Goal: Information Seeking & Learning: Learn about a topic

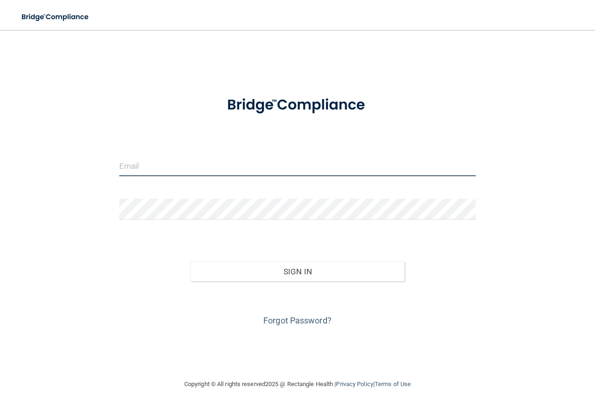
click at [170, 159] on input "email" at bounding box center [297, 165] width 357 height 21
type input "[PERSON_NAME][EMAIL_ADDRESS][DOMAIN_NAME]"
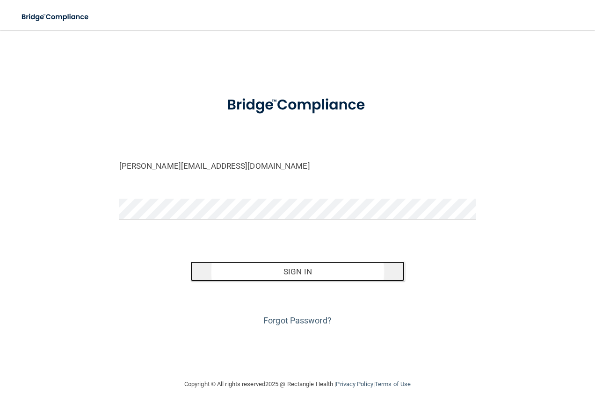
click at [294, 274] on button "Sign In" at bounding box center [297, 271] width 214 height 21
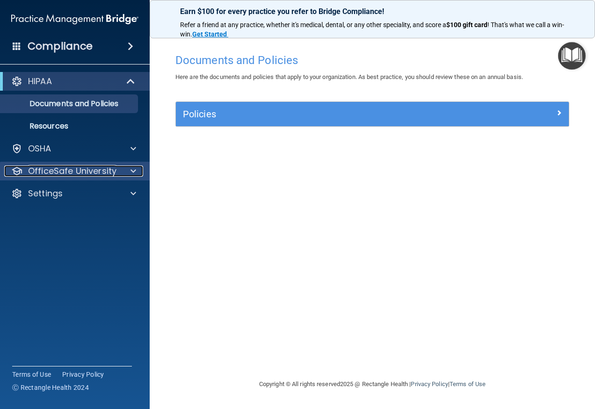
click at [115, 172] on div "OfficeSafe University" at bounding box center [62, 170] width 116 height 11
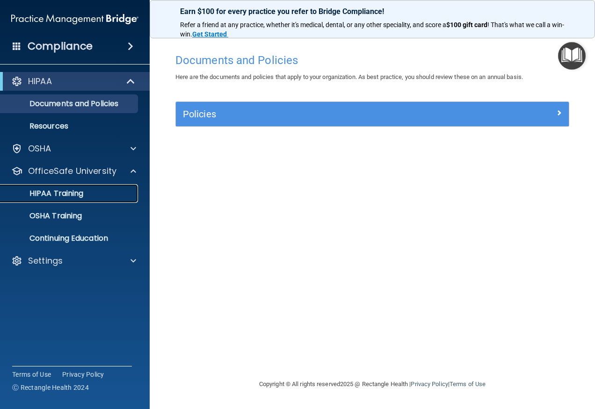
click at [122, 196] on div "HIPAA Training" at bounding box center [70, 193] width 128 height 9
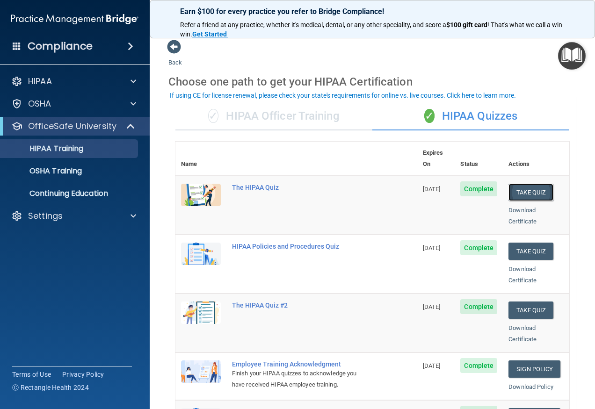
click at [536, 184] on button "Take Quiz" at bounding box center [530, 192] width 45 height 17
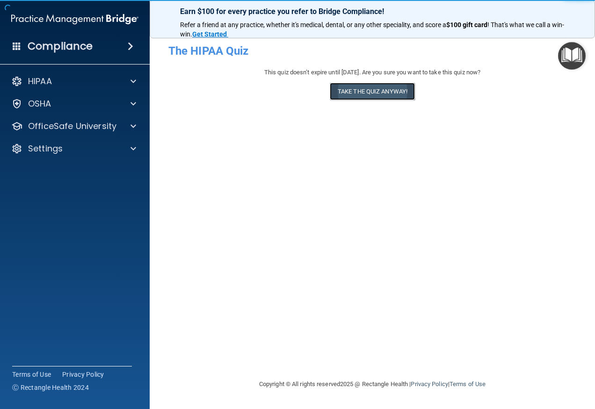
click at [338, 87] on button "Take the quiz anyway!" at bounding box center [372, 91] width 85 height 17
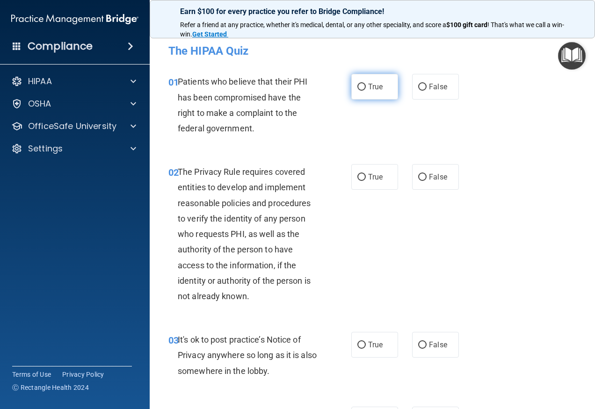
click at [383, 95] on label "True" at bounding box center [374, 87] width 47 height 26
click at [366, 91] on input "True" at bounding box center [361, 87] width 8 height 7
radio input "true"
click at [361, 183] on label "True" at bounding box center [374, 177] width 47 height 26
click at [361, 181] on input "True" at bounding box center [361, 177] width 8 height 7
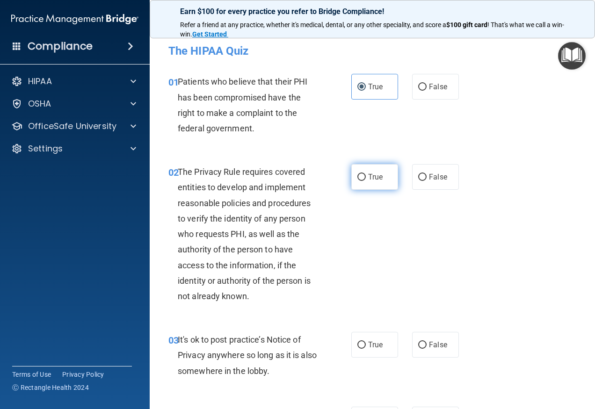
radio input "true"
click at [369, 347] on span "True" at bounding box center [375, 344] width 14 height 9
click at [366, 347] on input "True" at bounding box center [361, 345] width 8 height 7
radio input "true"
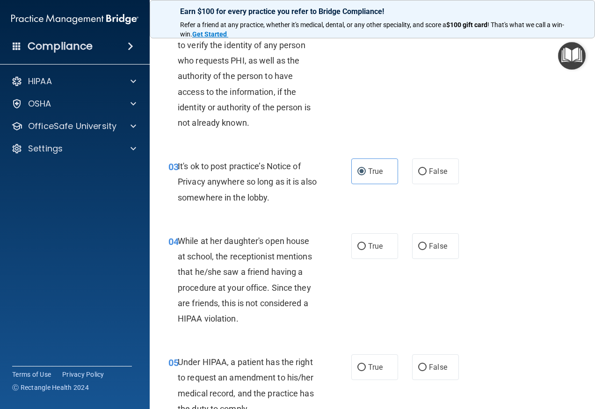
scroll to position [187, 0]
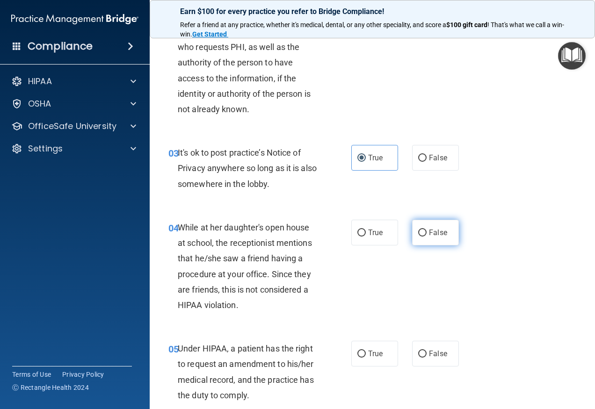
click at [427, 238] on label "False" at bounding box center [435, 233] width 47 height 26
click at [426, 237] on input "False" at bounding box center [422, 233] width 8 height 7
radio input "true"
click at [367, 342] on label "True" at bounding box center [374, 354] width 47 height 26
click at [366, 351] on input "True" at bounding box center [361, 354] width 8 height 7
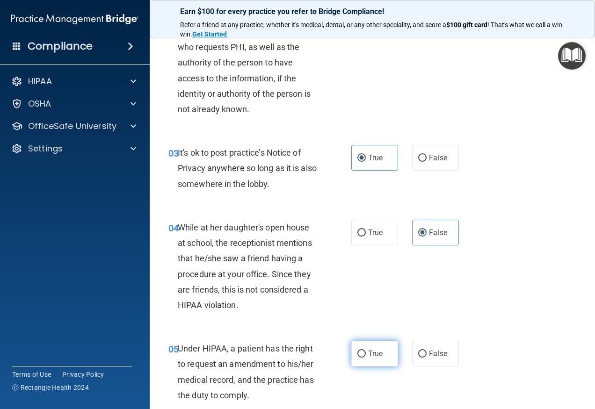
radio input "true"
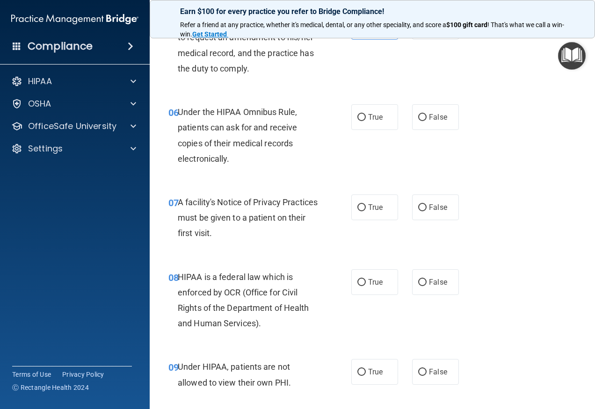
scroll to position [514, 0]
click at [376, 111] on label "True" at bounding box center [374, 117] width 47 height 26
click at [366, 114] on input "True" at bounding box center [361, 117] width 8 height 7
radio input "true"
click at [360, 213] on label "True" at bounding box center [374, 207] width 47 height 26
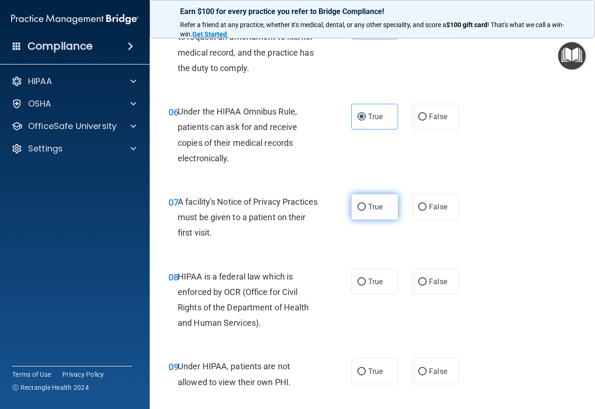
click at [360, 211] on input "True" at bounding box center [361, 207] width 8 height 7
radio input "true"
click at [369, 285] on span "True" at bounding box center [375, 281] width 14 height 9
click at [366, 285] on input "True" at bounding box center [361, 282] width 8 height 7
radio input "true"
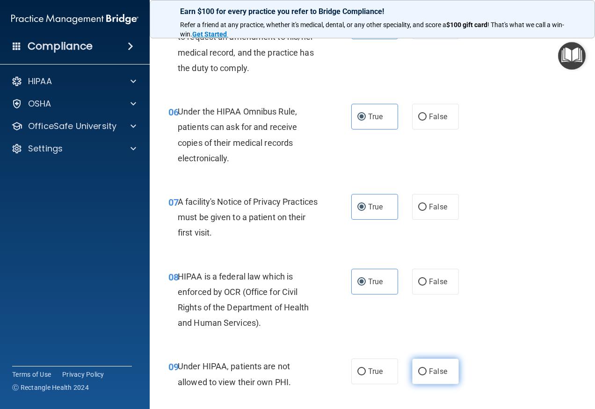
click at [426, 366] on label "False" at bounding box center [435, 372] width 47 height 26
click at [426, 368] on input "False" at bounding box center [422, 371] width 8 height 7
radio input "true"
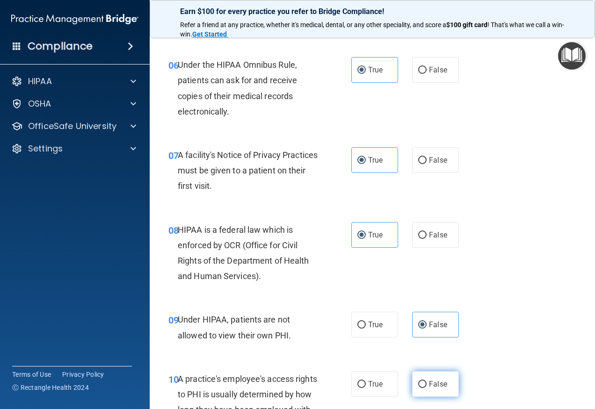
click at [429, 382] on span "False" at bounding box center [438, 384] width 18 height 9
click at [426, 382] on input "False" at bounding box center [422, 384] width 8 height 7
radio input "true"
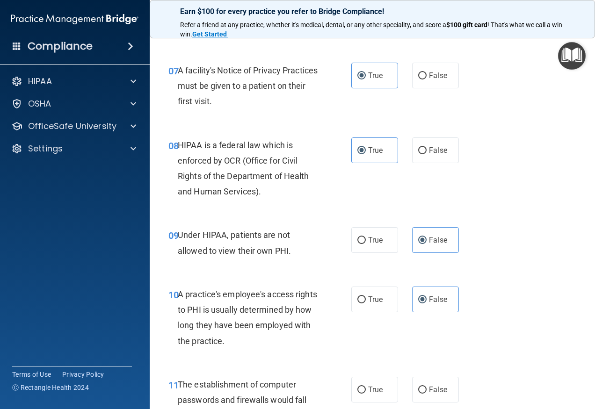
scroll to position [655, 0]
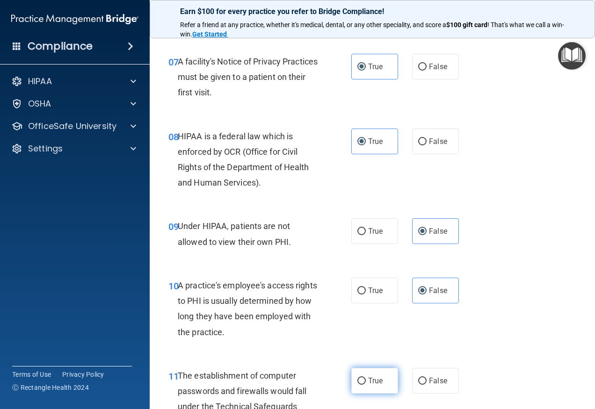
click at [373, 379] on span "True" at bounding box center [375, 380] width 14 height 9
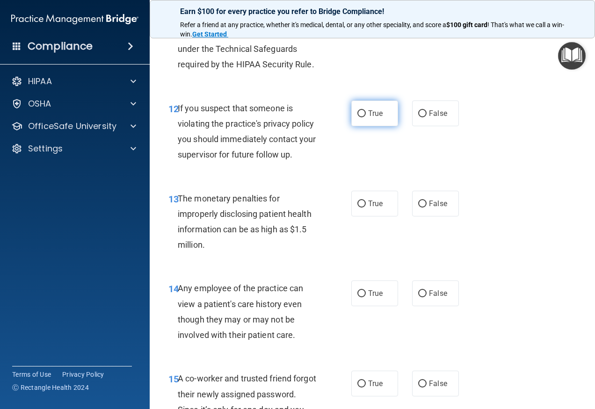
scroll to position [1029, 0]
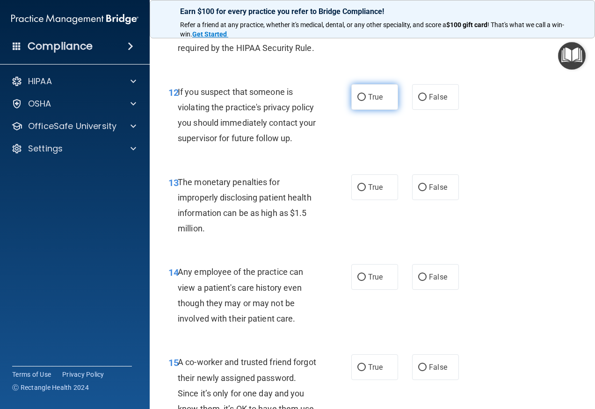
click at [367, 91] on label "True" at bounding box center [374, 97] width 47 height 26
click at [366, 94] on input "True" at bounding box center [361, 97] width 8 height 7
radio input "true"
click at [357, 189] on input "True" at bounding box center [361, 187] width 8 height 7
radio input "true"
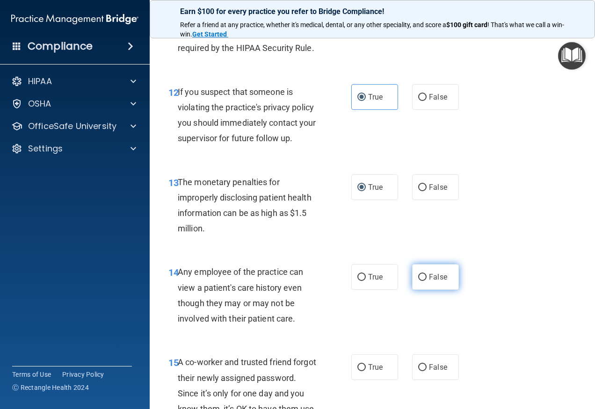
click at [421, 274] on input "False" at bounding box center [422, 277] width 8 height 7
radio input "true"
click at [436, 365] on span "False" at bounding box center [438, 367] width 18 height 9
click at [426, 365] on input "False" at bounding box center [422, 367] width 8 height 7
radio input "true"
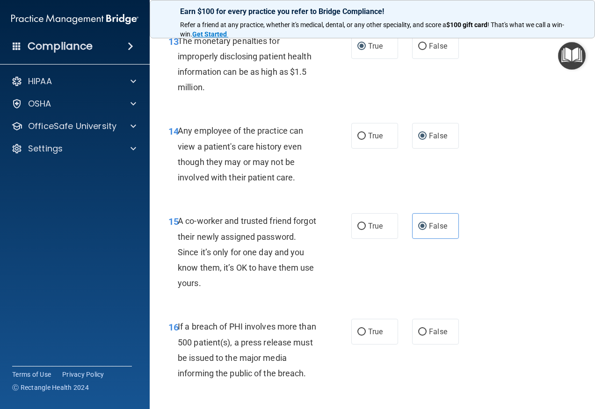
scroll to position [1216, 0]
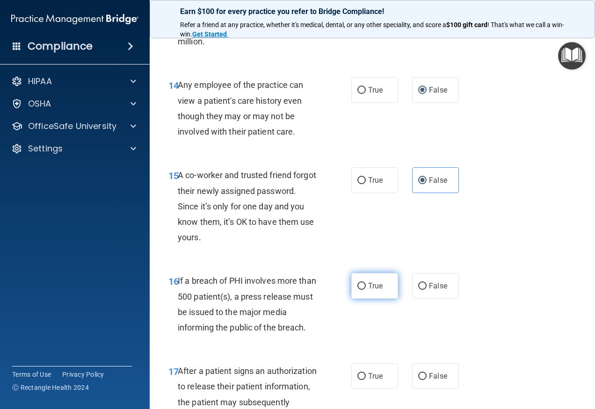
click at [367, 295] on label "True" at bounding box center [374, 286] width 47 height 26
click at [366, 290] on input "True" at bounding box center [361, 286] width 8 height 7
radio input "true"
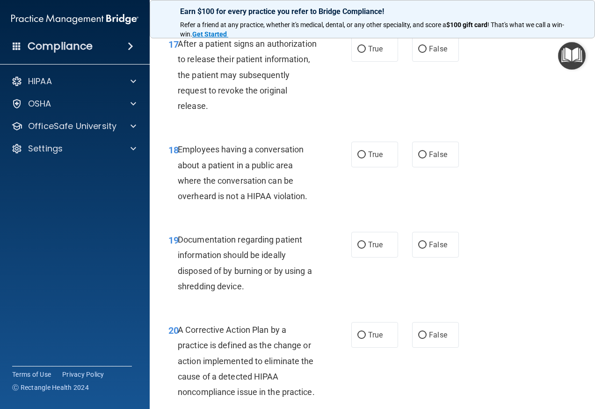
scroll to position [1496, 0]
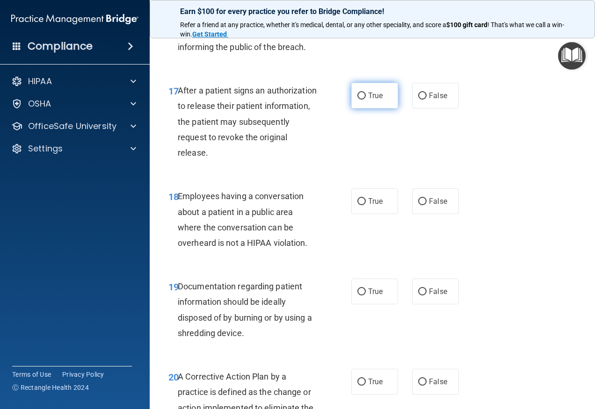
click at [370, 92] on span "True" at bounding box center [375, 95] width 14 height 9
click at [366, 93] on input "True" at bounding box center [361, 96] width 8 height 7
radio input "true"
click at [433, 198] on span "False" at bounding box center [438, 201] width 18 height 9
click at [426, 198] on input "False" at bounding box center [422, 201] width 8 height 7
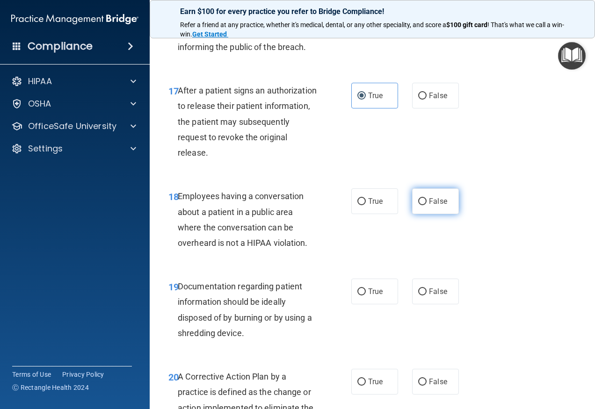
radio input "true"
click at [368, 290] on span "True" at bounding box center [375, 291] width 14 height 9
click at [366, 290] on input "True" at bounding box center [361, 291] width 8 height 7
radio input "true"
click at [389, 378] on label "True" at bounding box center [374, 382] width 47 height 26
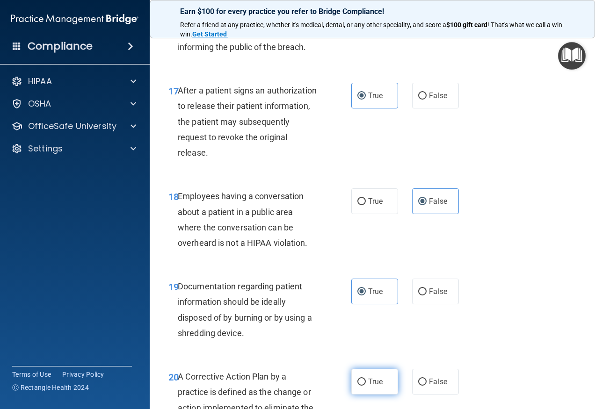
click at [366, 379] on input "True" at bounding box center [361, 382] width 8 height 7
radio input "true"
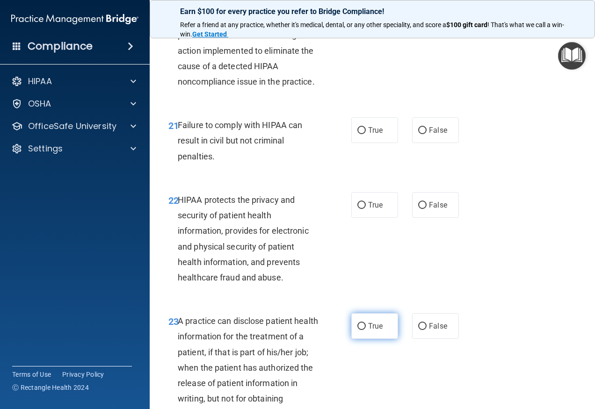
scroll to position [1870, 0]
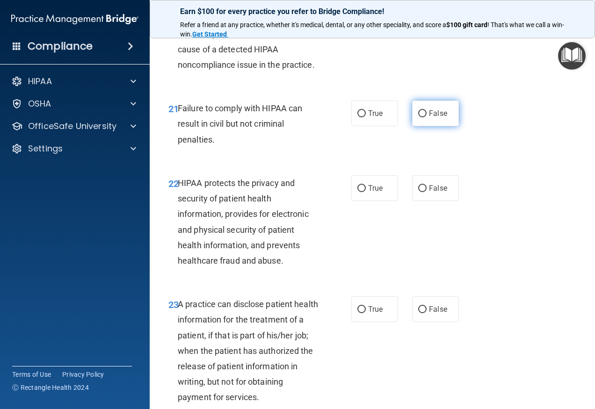
click at [436, 126] on label "False" at bounding box center [435, 114] width 47 height 26
click at [426, 117] on input "False" at bounding box center [422, 113] width 8 height 7
radio input "true"
click at [379, 193] on span "True" at bounding box center [375, 188] width 14 height 9
click at [366, 192] on input "True" at bounding box center [361, 188] width 8 height 7
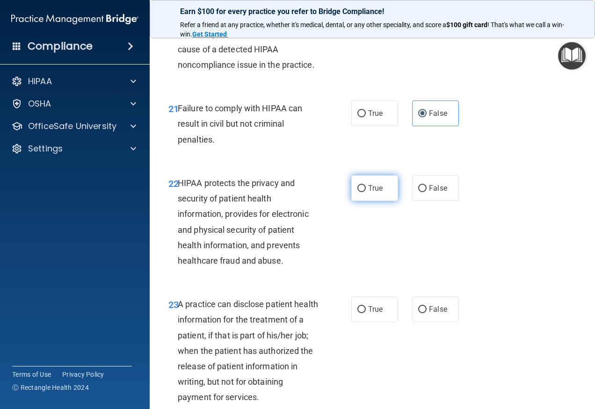
radio input "true"
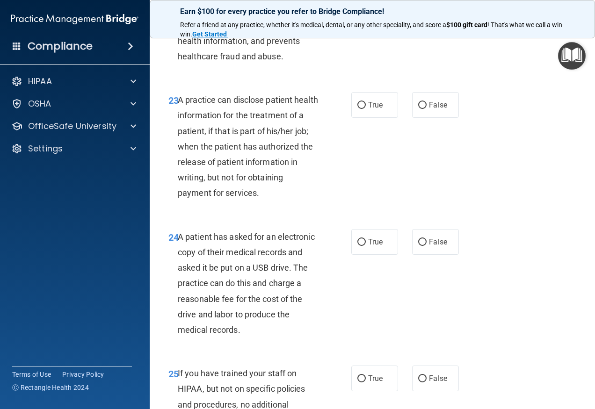
scroll to position [2104, 0]
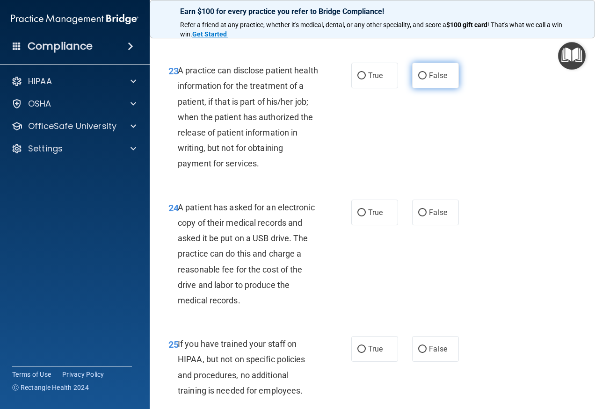
click at [434, 84] on label "False" at bounding box center [435, 76] width 47 height 26
click at [426, 79] on input "False" at bounding box center [422, 75] width 8 height 7
radio input "true"
click at [381, 225] on label "True" at bounding box center [374, 213] width 47 height 26
click at [366, 216] on input "True" at bounding box center [361, 212] width 8 height 7
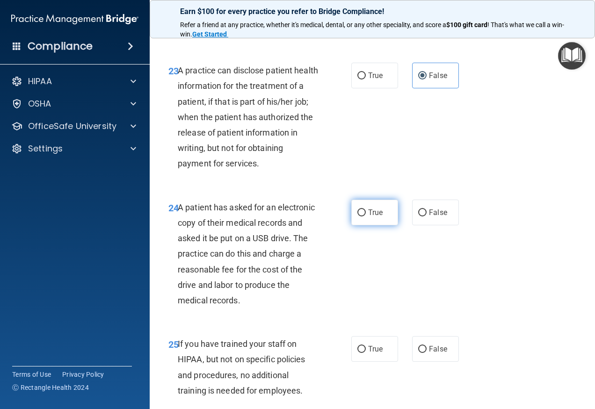
radio input "true"
click at [430, 225] on label "False" at bounding box center [435, 213] width 47 height 26
click at [426, 216] on input "False" at bounding box center [422, 212] width 8 height 7
radio input "true"
click at [374, 222] on label "True" at bounding box center [374, 213] width 47 height 26
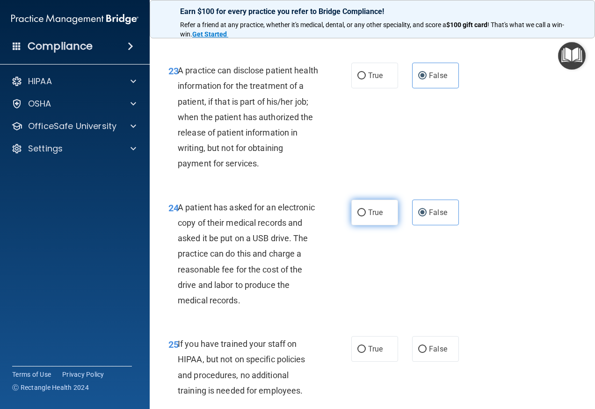
click at [366, 216] on input "True" at bounding box center [361, 212] width 8 height 7
radio input "true"
radio input "false"
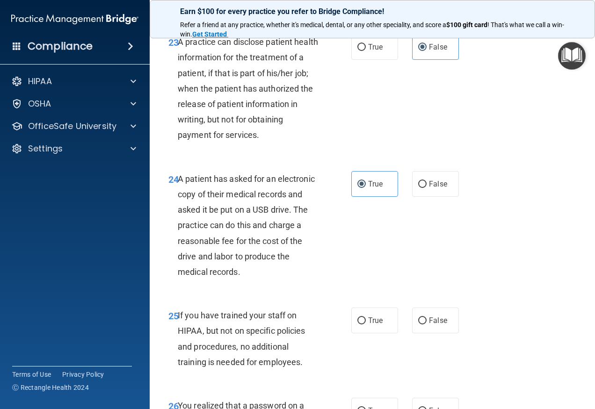
scroll to position [2244, 0]
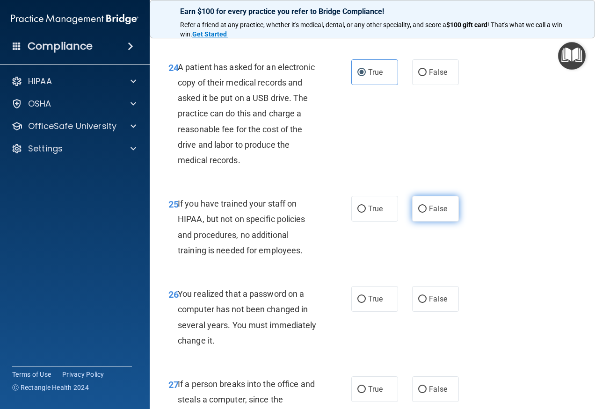
click at [445, 222] on label "False" at bounding box center [435, 209] width 47 height 26
click at [426, 213] on input "False" at bounding box center [422, 209] width 8 height 7
radio input "true"
click at [372, 303] on span "True" at bounding box center [375, 299] width 14 height 9
click at [366, 303] on input "True" at bounding box center [361, 299] width 8 height 7
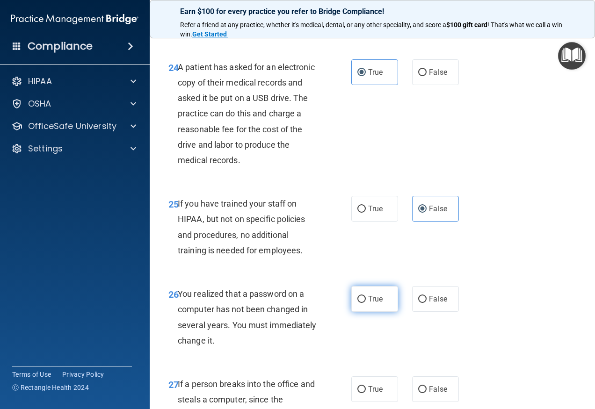
radio input "true"
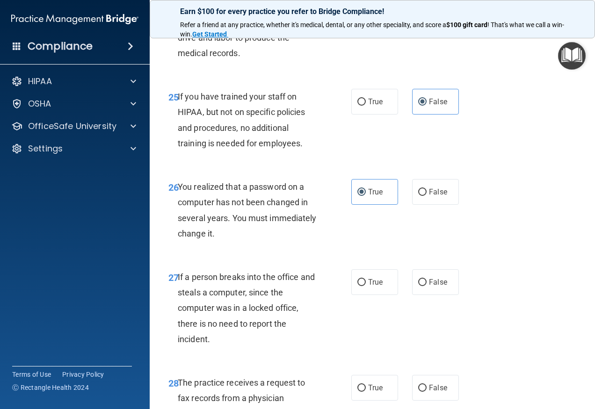
scroll to position [2384, 0]
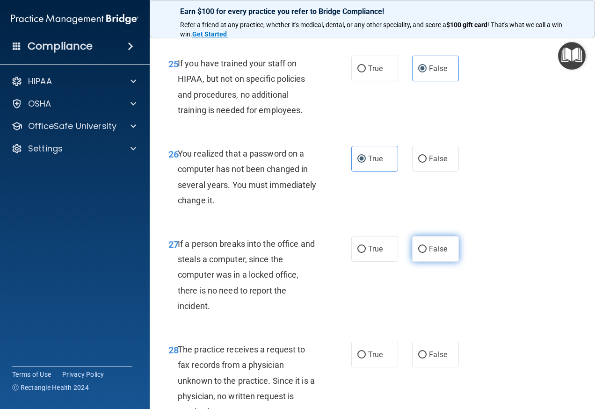
click at [434, 253] on span "False" at bounding box center [438, 249] width 18 height 9
click at [426, 253] on input "False" at bounding box center [422, 249] width 8 height 7
radio input "true"
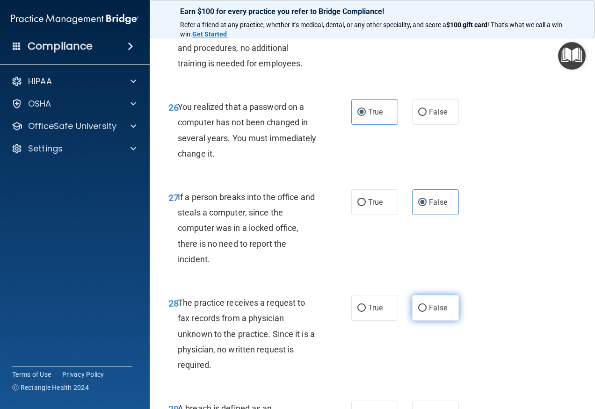
click at [429, 312] on span "False" at bounding box center [438, 307] width 18 height 9
click at [426, 312] on input "False" at bounding box center [422, 308] width 8 height 7
radio input "true"
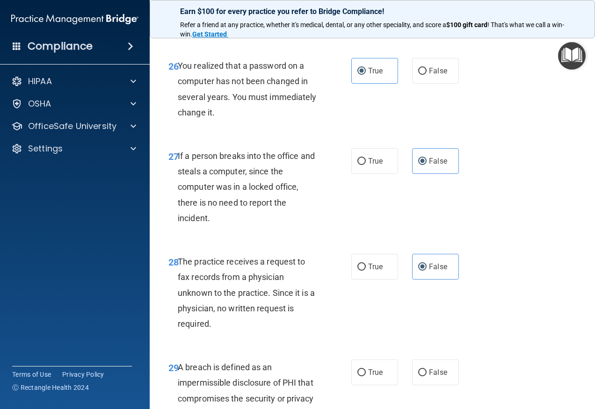
scroll to position [2525, 0]
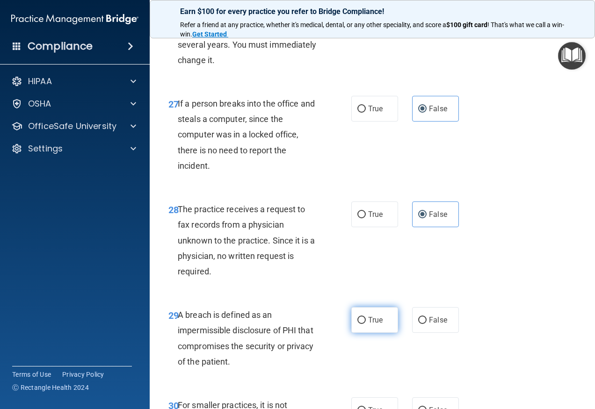
click at [363, 333] on label "True" at bounding box center [374, 320] width 47 height 26
click at [363, 324] on input "True" at bounding box center [361, 320] width 8 height 7
radio input "true"
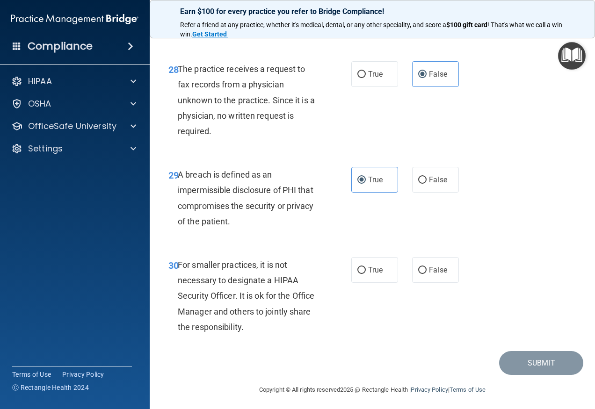
click at [436, 304] on div "30 For smaller practices, it is not necessary to designate a HIPAA Security Off…" at bounding box center [372, 298] width 422 height 106
click at [432, 283] on label "False" at bounding box center [435, 270] width 47 height 26
click at [426, 274] on input "False" at bounding box center [422, 270] width 8 height 7
radio input "true"
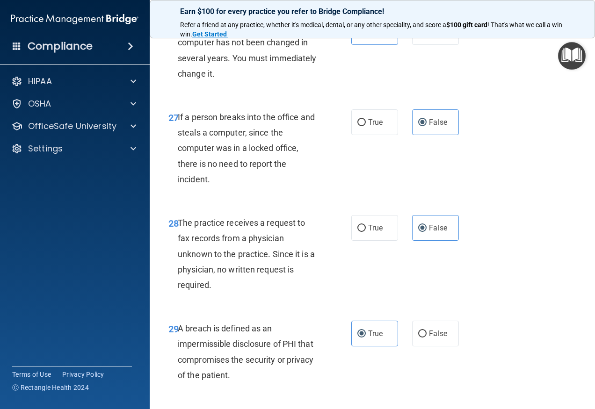
scroll to position [2684, 0]
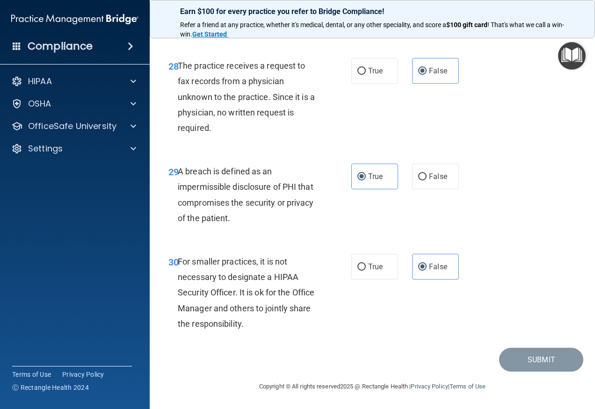
drag, startPoint x: 542, startPoint y: 362, endPoint x: 438, endPoint y: 345, distance: 105.7
click at [438, 345] on div "30 For smaller practices, it is not necessary to designate a HIPAA Security Off…" at bounding box center [372, 295] width 422 height 106
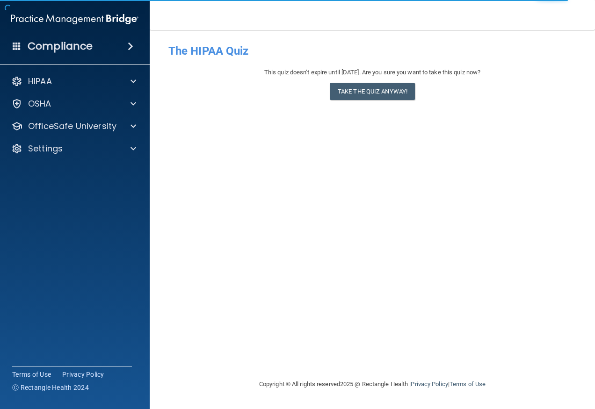
click at [353, 104] on div "This quiz doesn’t expire until 11/29/2025. Are you sure you want to take this q…" at bounding box center [372, 86] width 408 height 38
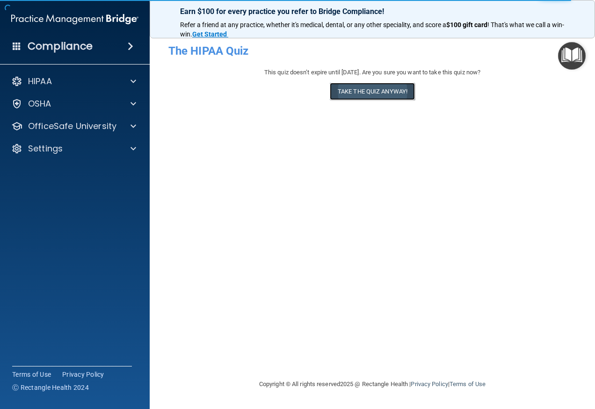
click at [360, 94] on button "Take the quiz anyway!" at bounding box center [372, 91] width 85 height 17
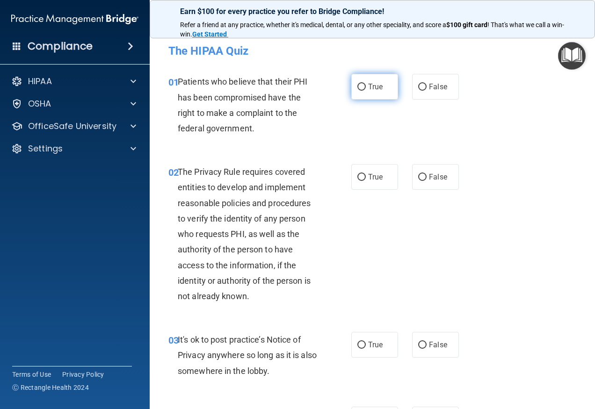
click at [364, 90] on label "True" at bounding box center [374, 87] width 47 height 26
click at [364, 90] on input "True" at bounding box center [361, 87] width 8 height 7
radio input "true"
click at [364, 172] on label "True" at bounding box center [374, 177] width 47 height 26
click at [364, 174] on input "True" at bounding box center [361, 177] width 8 height 7
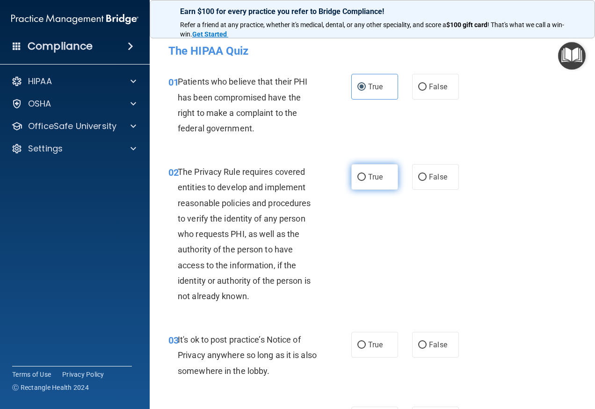
radio input "true"
click at [373, 335] on label "True" at bounding box center [374, 345] width 47 height 26
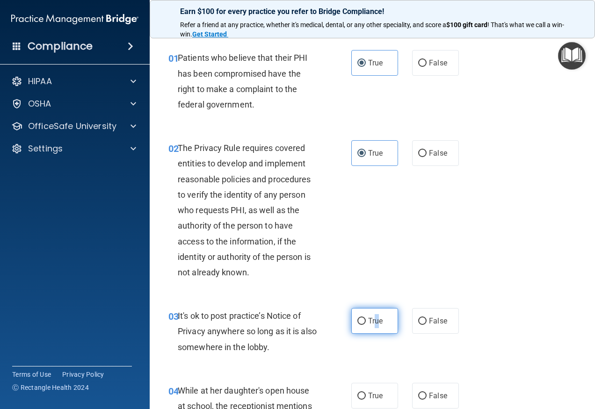
scroll to position [47, 0]
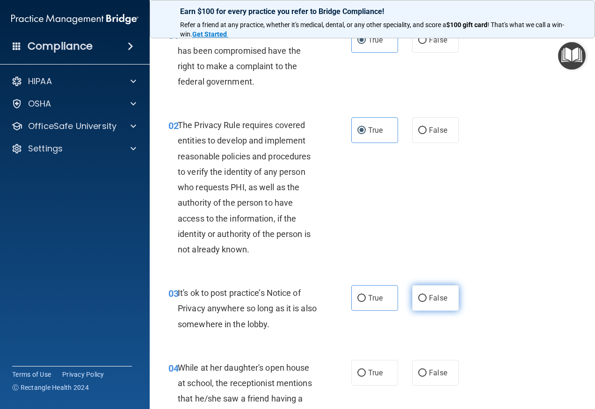
click at [419, 308] on label "False" at bounding box center [435, 298] width 47 height 26
click at [419, 302] on input "False" at bounding box center [422, 298] width 8 height 7
radio input "true"
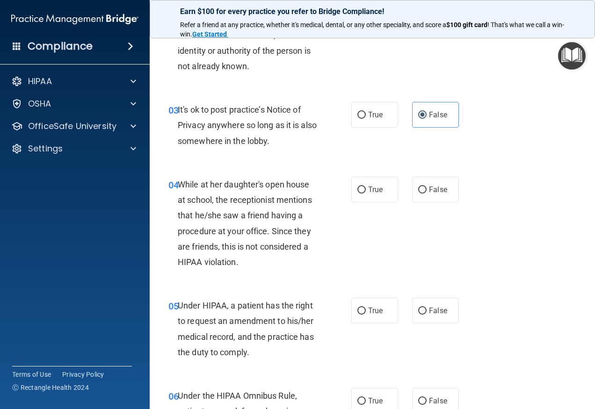
scroll to position [234, 0]
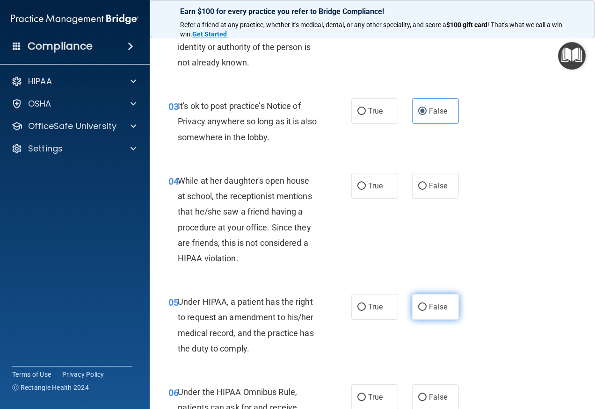
click at [423, 302] on label "False" at bounding box center [435, 307] width 47 height 26
click at [423, 304] on input "False" at bounding box center [422, 307] width 8 height 7
radio input "true"
click at [420, 195] on label "False" at bounding box center [435, 186] width 47 height 26
click at [420, 190] on input "False" at bounding box center [422, 186] width 8 height 7
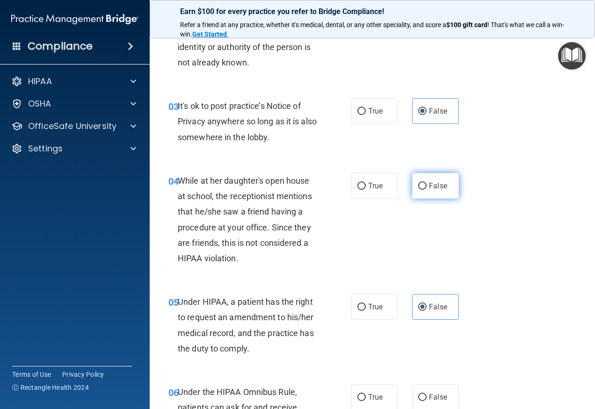
radio input "true"
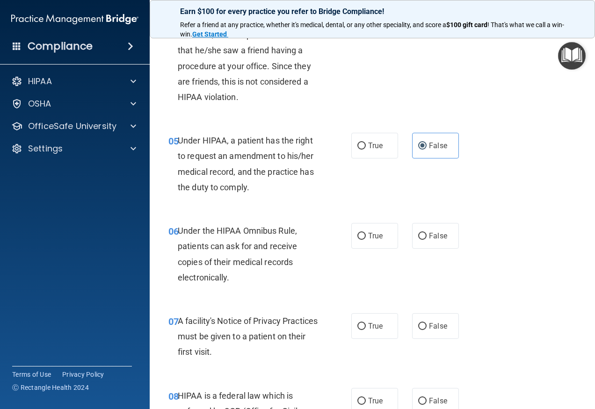
scroll to position [421, 0]
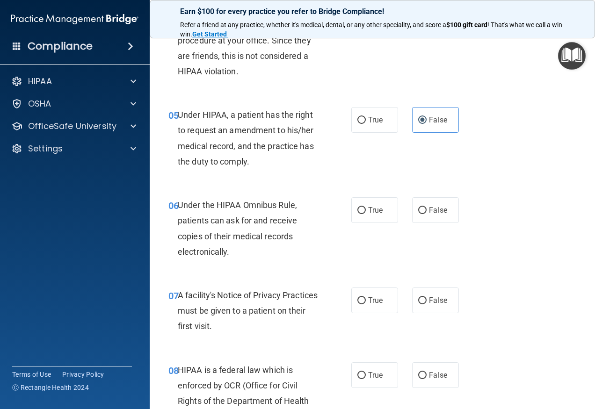
click at [357, 148] on div "05 Under HIPAA, a patient has the right to request an amendment to his/her medi…" at bounding box center [259, 140] width 211 height 67
click at [373, 118] on span "True" at bounding box center [375, 119] width 14 height 9
click at [366, 118] on input "True" at bounding box center [361, 120] width 8 height 7
radio input "true"
radio input "false"
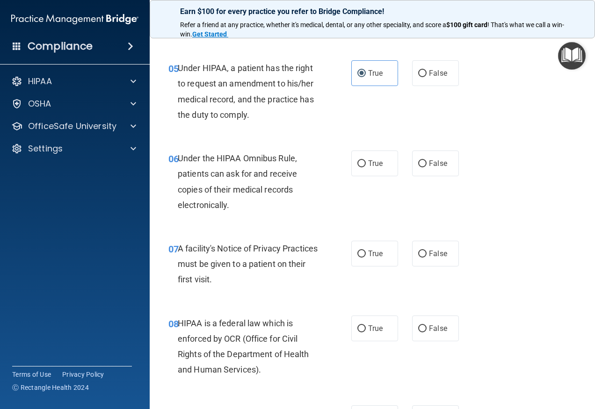
scroll to position [514, 0]
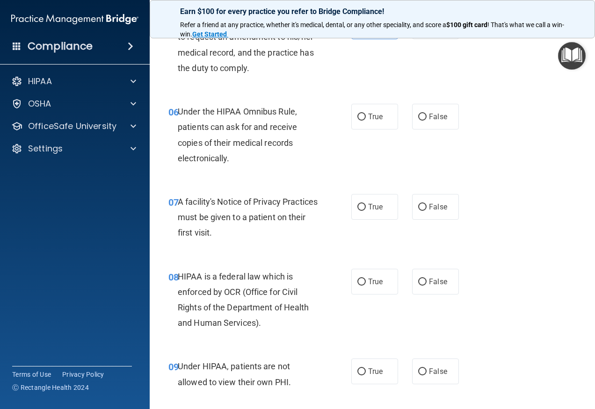
click at [373, 119] on span "True" at bounding box center [375, 116] width 14 height 9
click at [366, 119] on input "True" at bounding box center [361, 117] width 8 height 7
radio input "true"
click at [375, 194] on label "True" at bounding box center [374, 207] width 47 height 26
click at [366, 204] on input "True" at bounding box center [361, 207] width 8 height 7
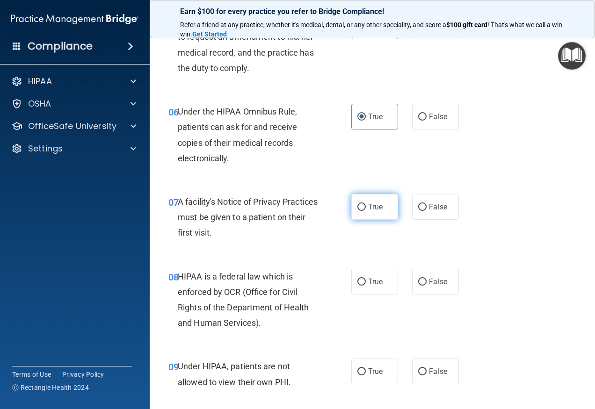
radio input "true"
click at [367, 276] on label "True" at bounding box center [374, 282] width 47 height 26
click at [366, 279] on input "True" at bounding box center [361, 282] width 8 height 7
radio input "true"
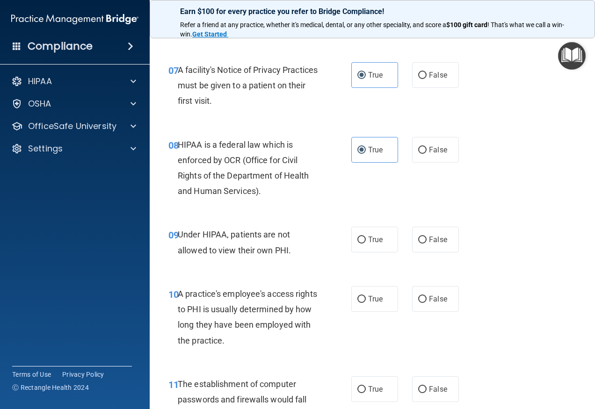
scroll to position [655, 0]
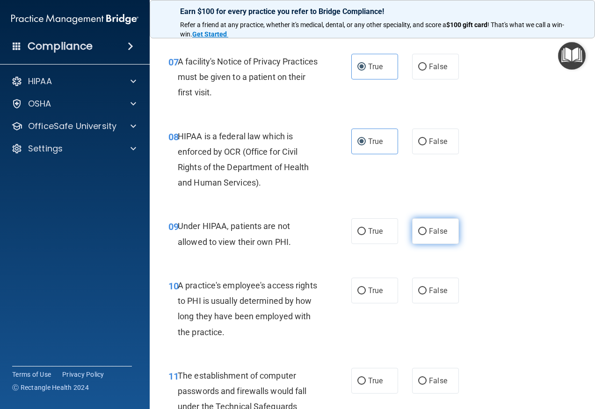
click at [437, 237] on label "False" at bounding box center [435, 231] width 47 height 26
click at [426, 235] on input "False" at bounding box center [422, 231] width 8 height 7
radio input "true"
click at [429, 295] on span "False" at bounding box center [438, 290] width 18 height 9
click at [425, 295] on input "False" at bounding box center [422, 291] width 8 height 7
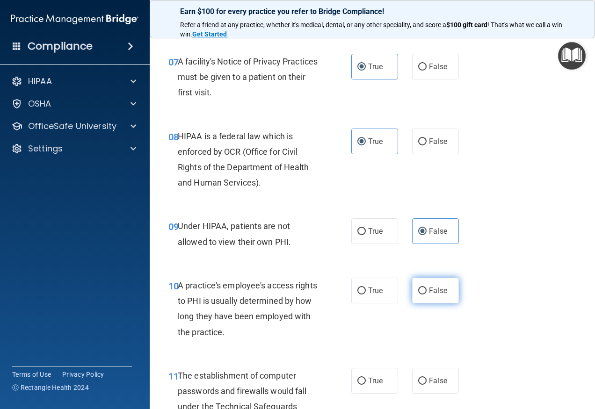
radio input "true"
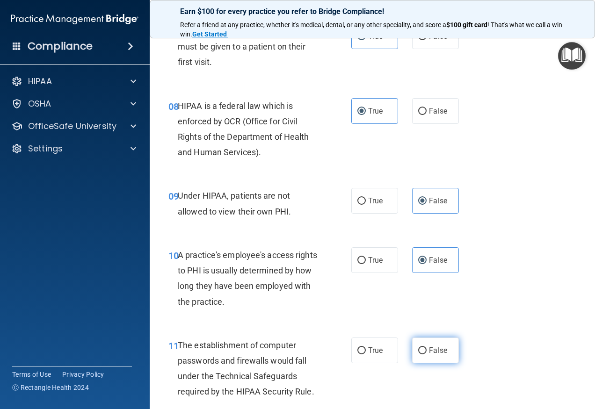
scroll to position [748, 0]
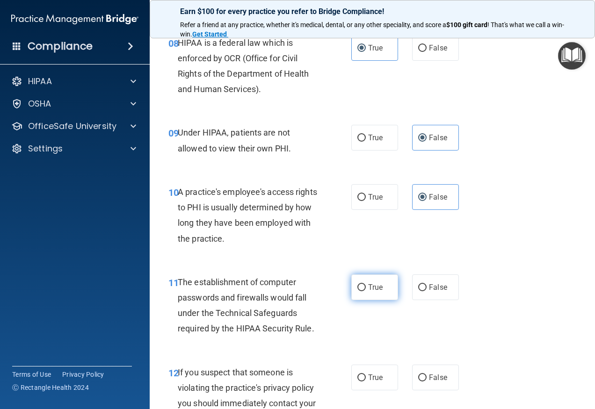
click at [363, 282] on label "True" at bounding box center [374, 287] width 47 height 26
click at [363, 284] on input "True" at bounding box center [361, 287] width 8 height 7
radio input "true"
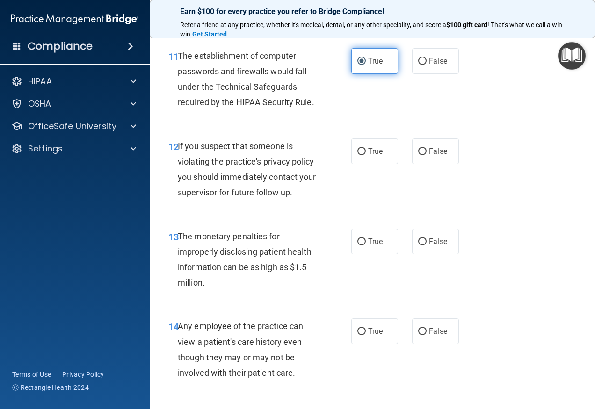
scroll to position [1029, 0]
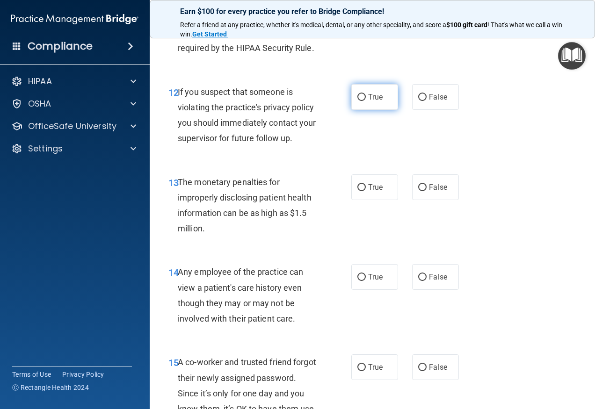
click at [369, 97] on span "True" at bounding box center [375, 97] width 14 height 9
click at [366, 97] on input "True" at bounding box center [361, 97] width 8 height 7
radio input "true"
click at [374, 189] on span "True" at bounding box center [375, 187] width 14 height 9
click at [366, 189] on input "True" at bounding box center [361, 187] width 8 height 7
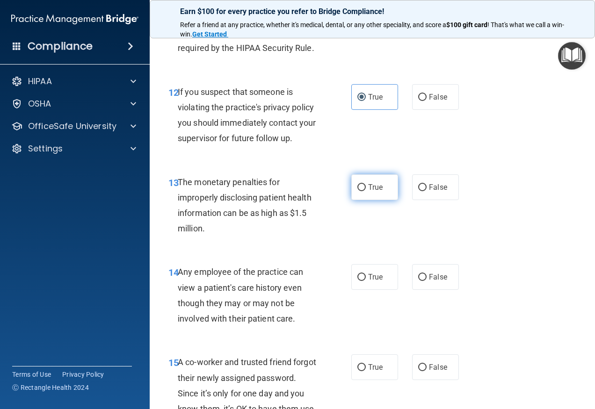
radio input "true"
click at [439, 269] on label "False" at bounding box center [435, 277] width 47 height 26
click at [426, 274] on input "False" at bounding box center [422, 277] width 8 height 7
radio input "true"
drag, startPoint x: 428, startPoint y: 344, endPoint x: 430, endPoint y: 355, distance: 11.4
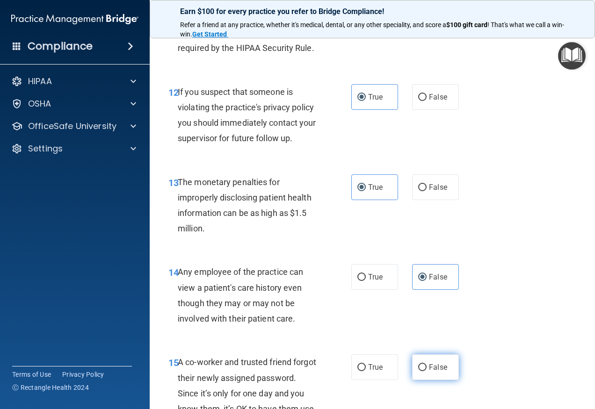
click at [428, 346] on div "15 A co-worker and trusted friend forgot their newly assigned password. Since i…" at bounding box center [372, 396] width 422 height 106
click at [430, 359] on label "False" at bounding box center [435, 367] width 47 height 26
click at [426, 364] on input "False" at bounding box center [422, 367] width 8 height 7
radio input "true"
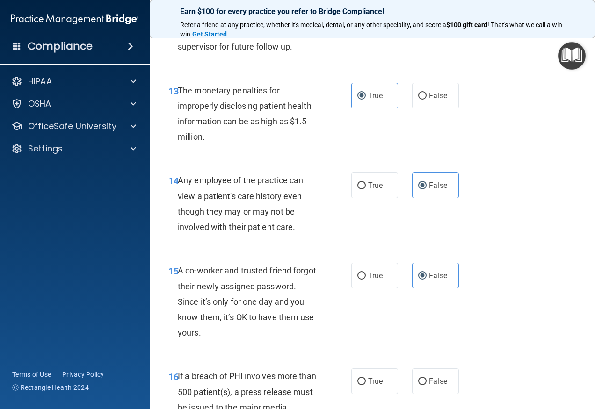
scroll to position [1122, 0]
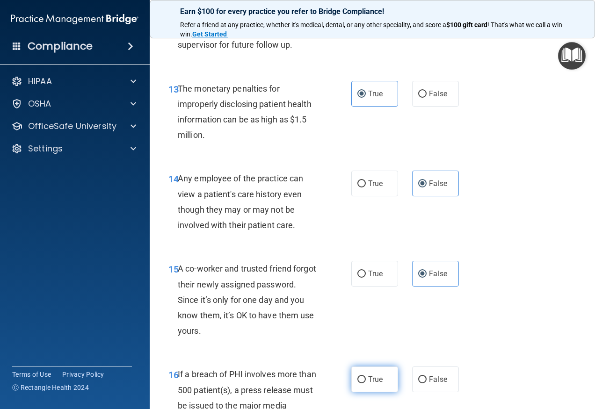
click at [366, 389] on label "True" at bounding box center [374, 380] width 47 height 26
click at [366, 383] on input "True" at bounding box center [361, 379] width 8 height 7
radio input "true"
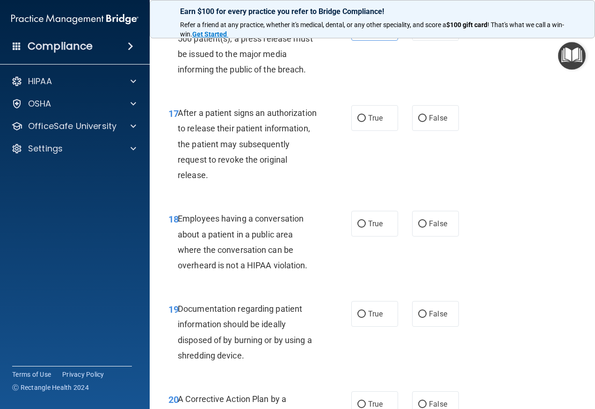
scroll to position [1496, 0]
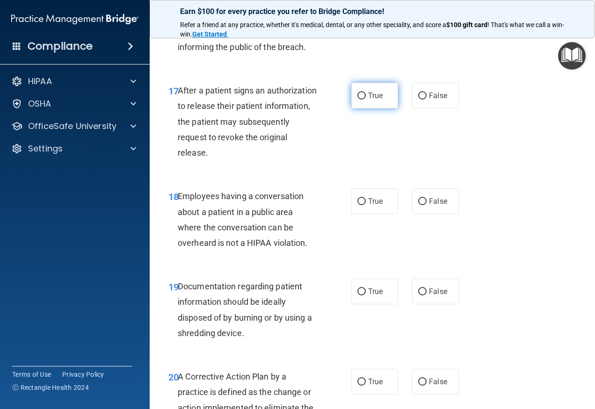
click at [376, 97] on span "True" at bounding box center [375, 95] width 14 height 9
click at [366, 97] on input "True" at bounding box center [361, 96] width 8 height 7
radio input "true"
click at [418, 198] on input "False" at bounding box center [422, 201] width 8 height 7
radio input "true"
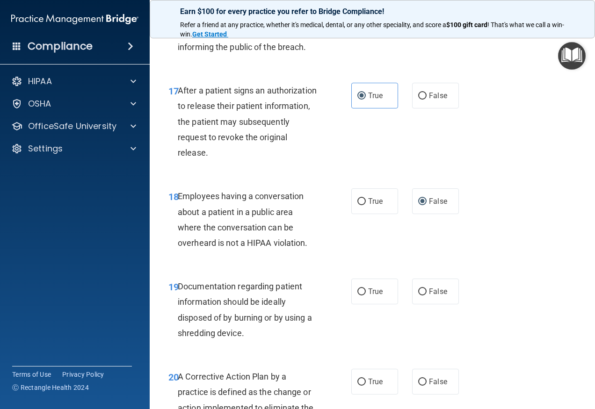
click at [379, 274] on div "19 Documentation regarding patient information should be ideally disposed of by…" at bounding box center [372, 312] width 422 height 90
click at [357, 294] on input "True" at bounding box center [361, 291] width 8 height 7
radio input "true"
click at [368, 384] on span "True" at bounding box center [375, 381] width 14 height 9
click at [365, 384] on input "True" at bounding box center [361, 382] width 8 height 7
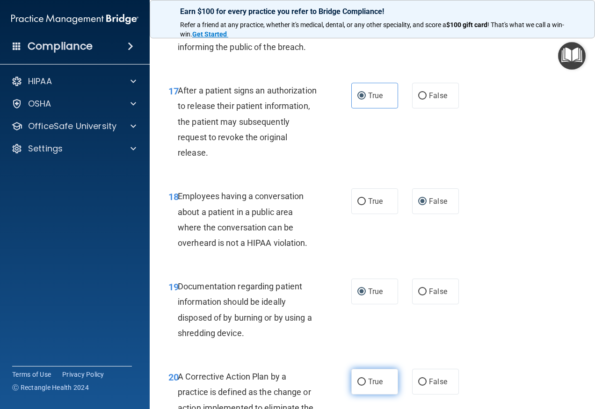
radio input "true"
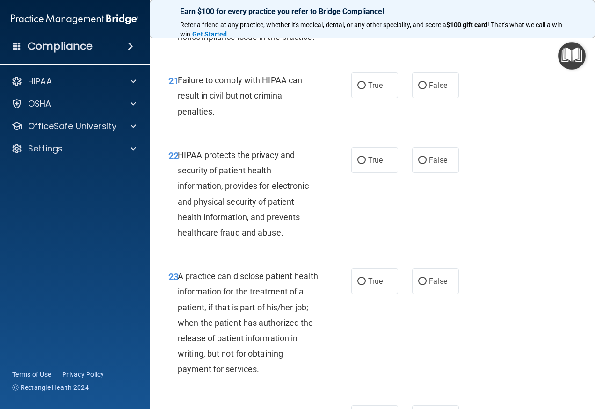
scroll to position [1917, 0]
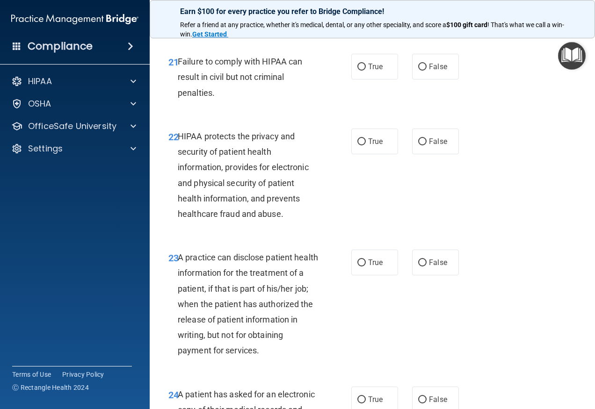
click at [425, 97] on div "21 Failure to comply with HIPAA can result in civil but not criminal penalties.…" at bounding box center [372, 79] width 422 height 75
click at [427, 79] on label "False" at bounding box center [435, 67] width 47 height 26
click at [426, 71] on input "False" at bounding box center [422, 67] width 8 height 7
radio input "true"
click at [381, 154] on label "True" at bounding box center [374, 142] width 47 height 26
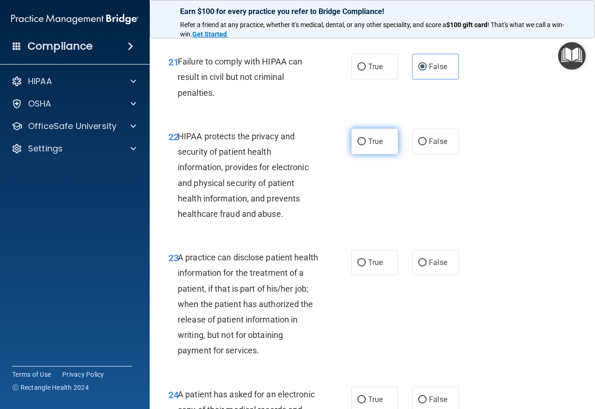
click at [366, 145] on input "True" at bounding box center [361, 141] width 8 height 7
radio input "true"
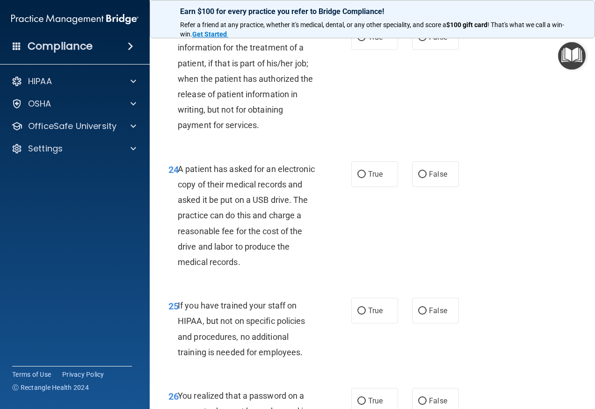
scroll to position [2151, 0]
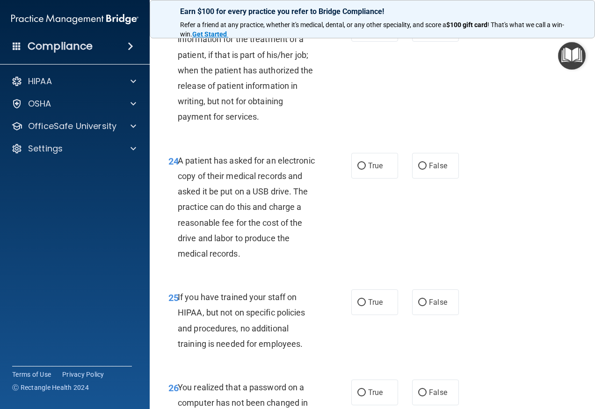
drag, startPoint x: 443, startPoint y: 23, endPoint x: 439, endPoint y: 33, distance: 9.9
click at [441, 26] on span "Refer a friend at any practice, whether it's medical, dental, or any other spec…" at bounding box center [313, 24] width 266 height 7
click at [433, 33] on span "False" at bounding box center [438, 28] width 18 height 9
click at [426, 33] on input "False" at bounding box center [422, 29] width 8 height 7
radio input "true"
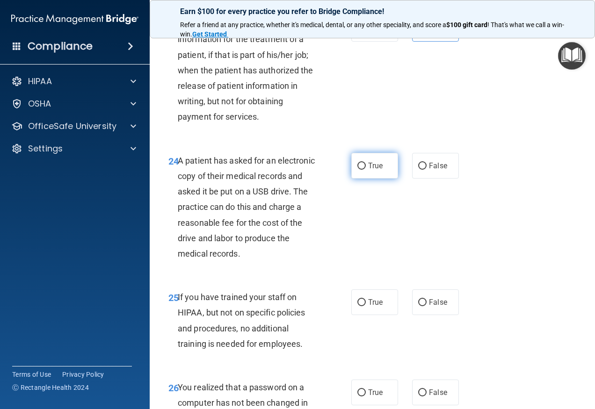
click at [362, 179] on label "True" at bounding box center [374, 166] width 47 height 26
click at [362, 170] on input "True" at bounding box center [361, 166] width 8 height 7
radio input "true"
click at [429, 307] on span "False" at bounding box center [438, 302] width 18 height 9
click at [426, 306] on input "False" at bounding box center [422, 302] width 8 height 7
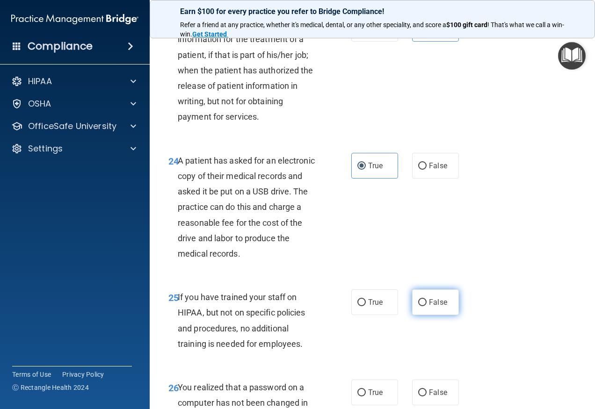
radio input "true"
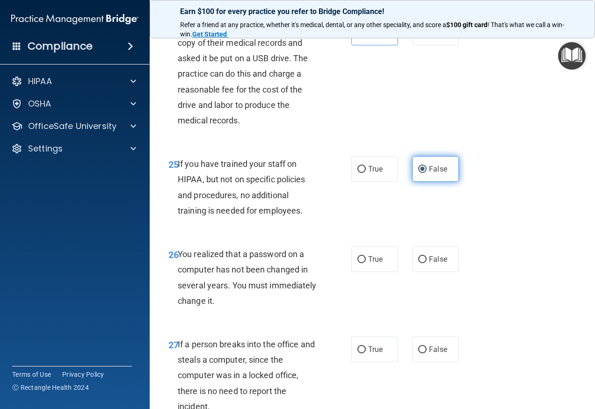
scroll to position [2291, 0]
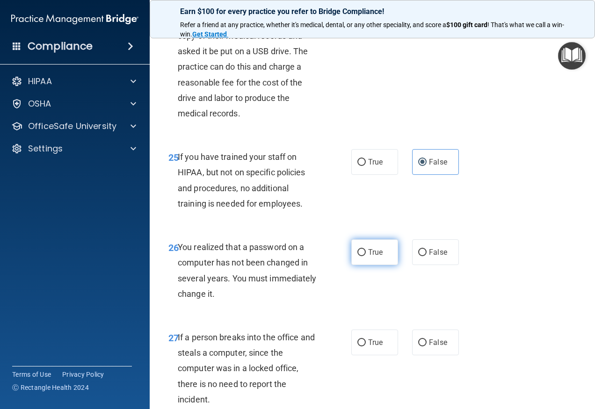
click at [371, 263] on label "True" at bounding box center [374, 252] width 47 height 26
click at [366, 256] on input "True" at bounding box center [361, 252] width 8 height 7
radio input "true"
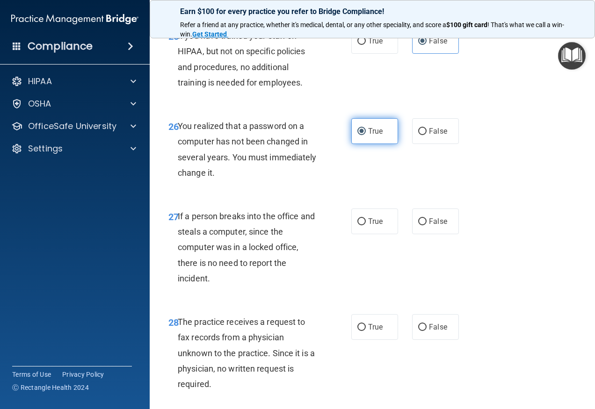
scroll to position [2431, 0]
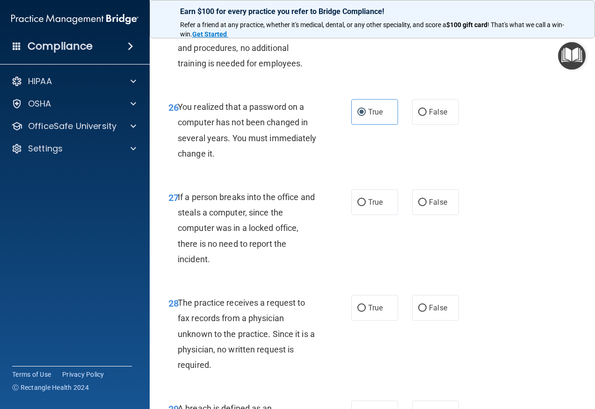
click at [417, 238] on div "27 If a person breaks into the office and steals a computer, since the computer…" at bounding box center [372, 231] width 422 height 106
click at [425, 232] on div "27 If a person breaks into the office and steals a computer, since the computer…" at bounding box center [372, 231] width 422 height 106
click at [430, 215] on label "False" at bounding box center [435, 202] width 47 height 26
click at [426, 206] on input "False" at bounding box center [422, 202] width 8 height 7
radio input "true"
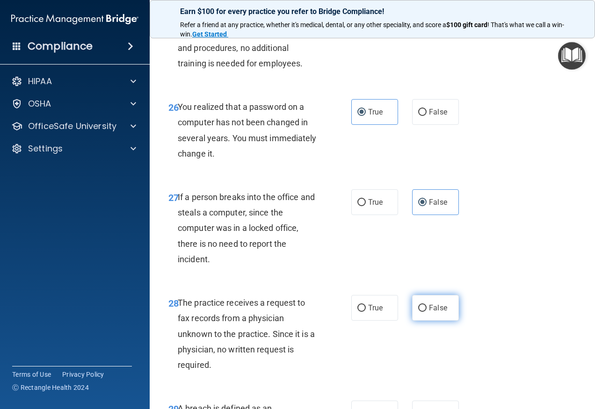
click at [424, 319] on label "False" at bounding box center [435, 308] width 47 height 26
click at [424, 312] on input "False" at bounding box center [422, 308] width 8 height 7
radio input "true"
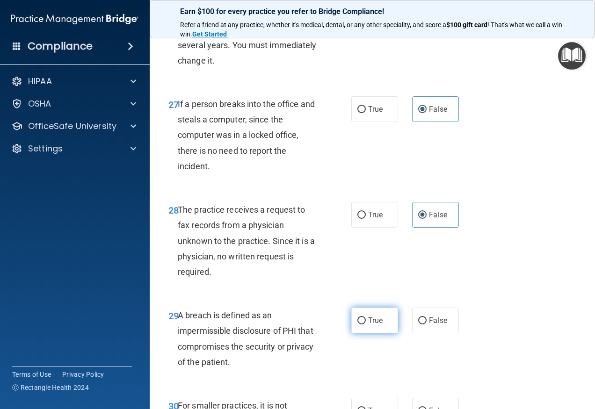
scroll to position [2525, 0]
click at [373, 325] on label "True" at bounding box center [374, 320] width 47 height 26
click at [366, 324] on input "True" at bounding box center [361, 320] width 8 height 7
radio input "true"
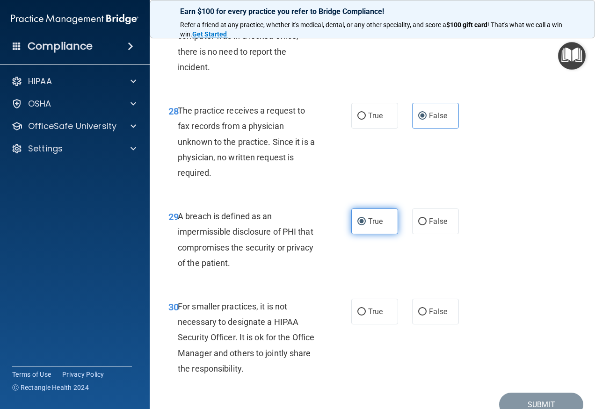
scroll to position [2665, 0]
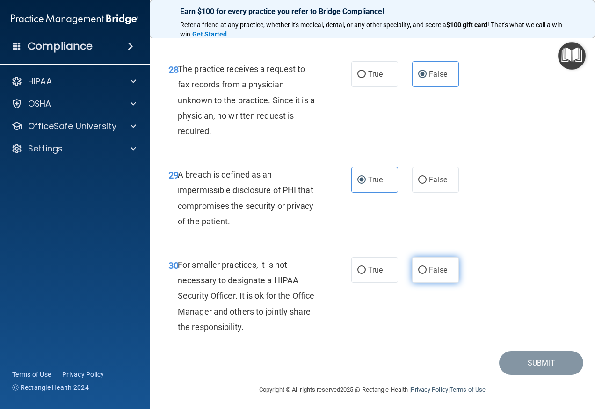
click at [430, 283] on label "False" at bounding box center [435, 270] width 47 height 26
click at [426, 274] on input "False" at bounding box center [422, 270] width 8 height 7
radio input "true"
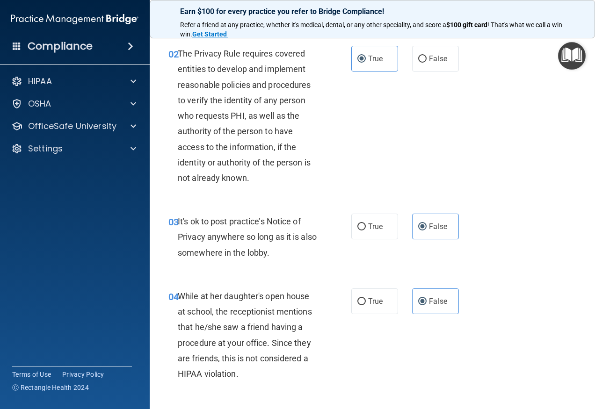
scroll to position [0, 0]
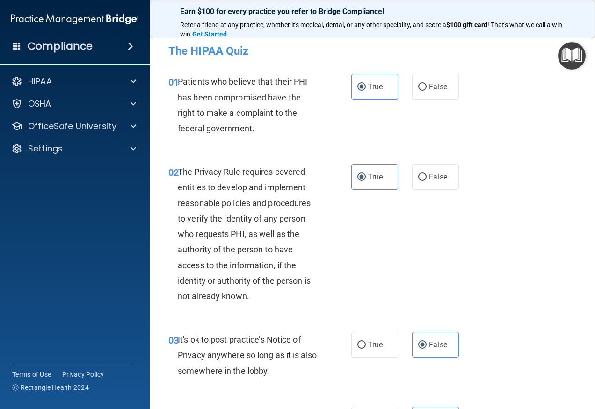
drag, startPoint x: 485, startPoint y: 276, endPoint x: 501, endPoint y: 154, distance: 123.0
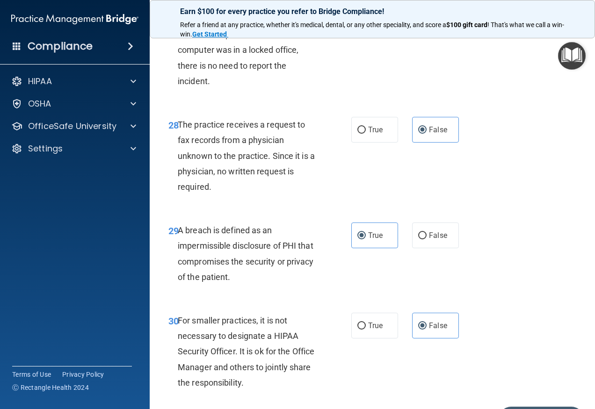
scroll to position [2684, 0]
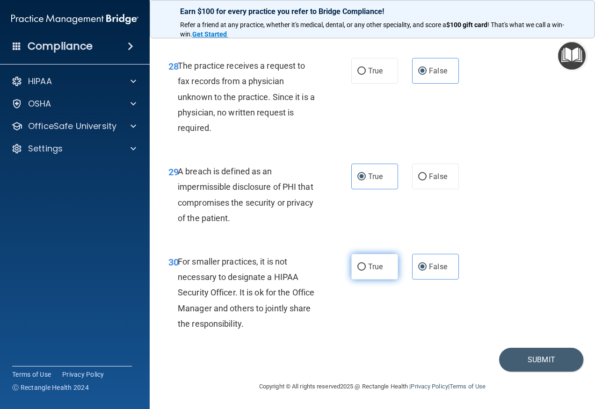
click at [383, 273] on label "True" at bounding box center [374, 267] width 47 height 26
click at [366, 271] on input "True" at bounding box center [361, 267] width 8 height 7
radio input "true"
radio input "false"
click at [516, 367] on button "Submit" at bounding box center [541, 360] width 84 height 24
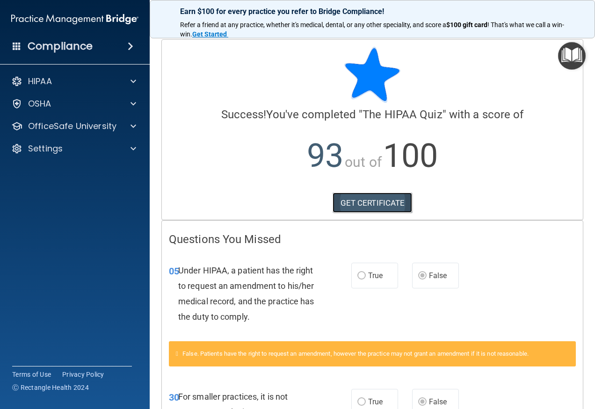
click at [368, 198] on link "GET CERTIFICATE" at bounding box center [372, 203] width 80 height 21
click at [118, 121] on div "OfficeSafe University" at bounding box center [75, 126] width 150 height 19
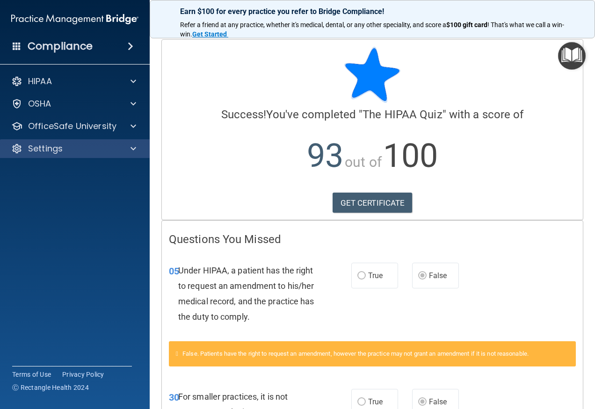
click at [121, 143] on div "Settings" at bounding box center [75, 148] width 150 height 19
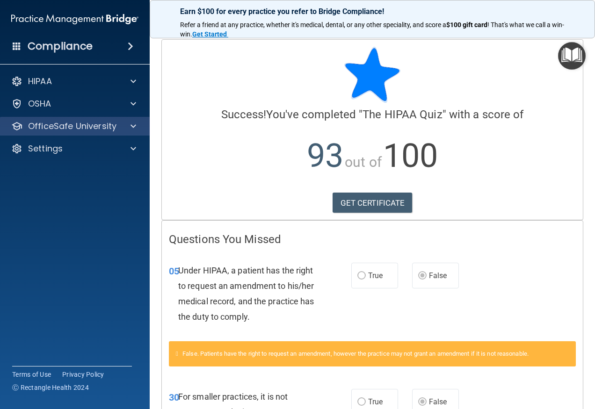
click at [128, 135] on div "OfficeSafe University" at bounding box center [75, 126] width 150 height 19
click at [131, 128] on span at bounding box center [133, 126] width 6 height 11
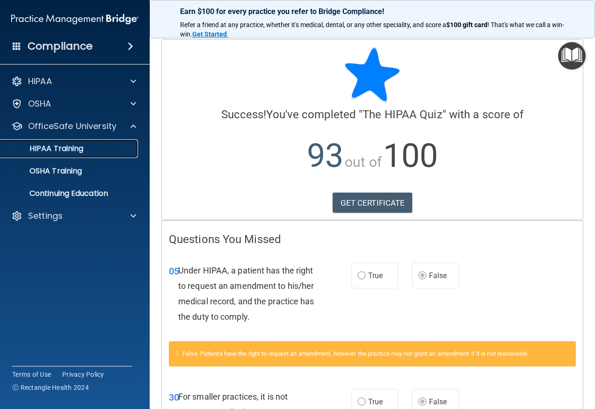
click at [82, 146] on p "HIPAA Training" at bounding box center [44, 148] width 77 height 9
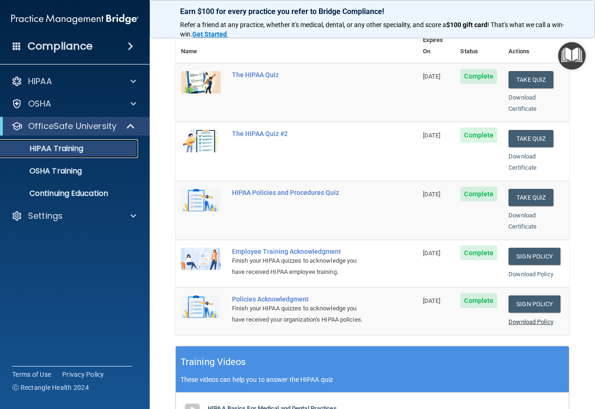
scroll to position [140, 0]
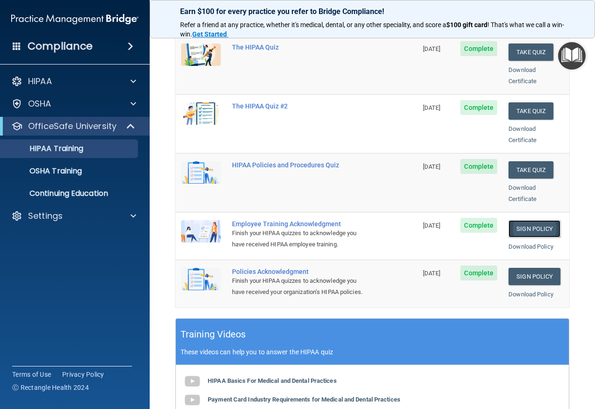
click at [529, 220] on link "Sign Policy" at bounding box center [534, 228] width 52 height 17
click at [522, 268] on link "Sign Policy" at bounding box center [534, 276] width 52 height 17
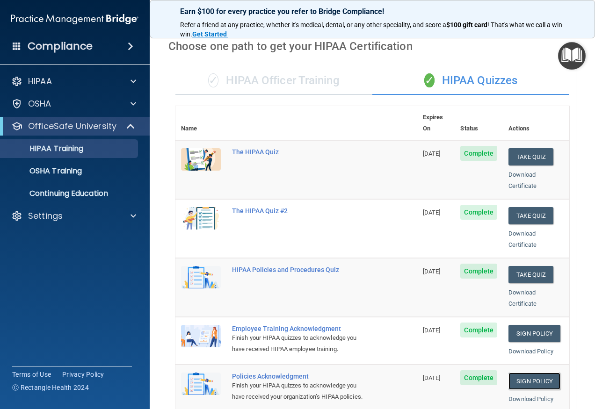
scroll to position [0, 0]
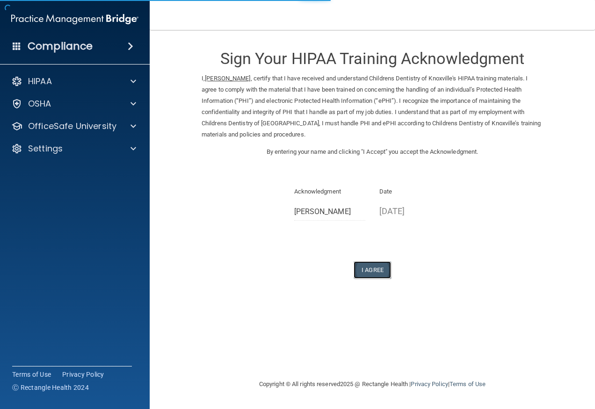
click at [374, 272] on button "I Agree" at bounding box center [371, 269] width 37 height 17
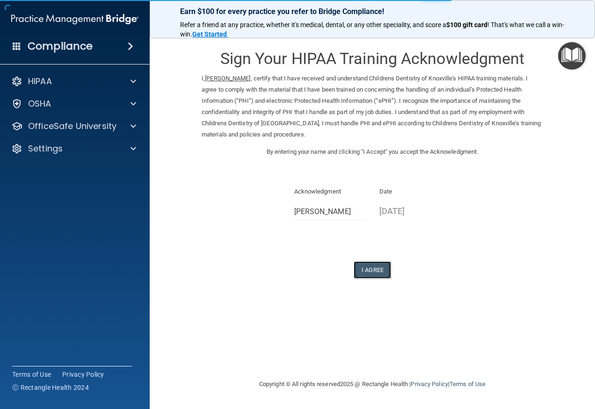
click at [374, 272] on button "I Agree" at bounding box center [371, 269] width 37 height 17
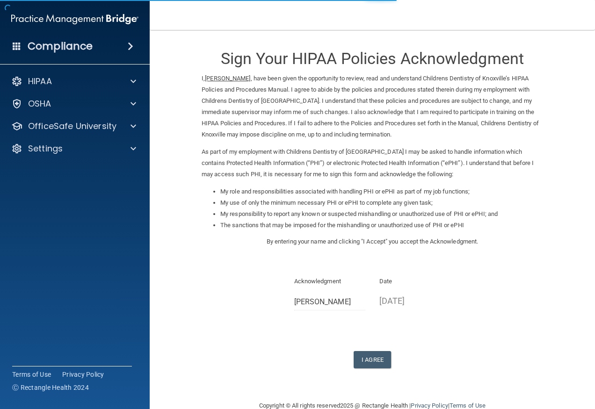
click at [363, 369] on form "Sign Your HIPAA Policies Acknowledgment I, [PERSON_NAME] , have been given the …" at bounding box center [372, 215] width 408 height 352
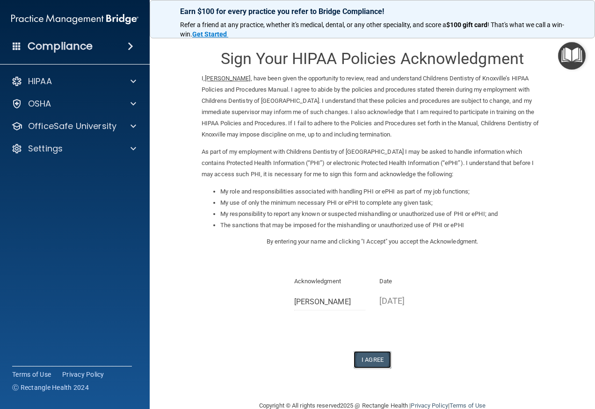
click at [369, 359] on button "I Agree" at bounding box center [371, 359] width 37 height 17
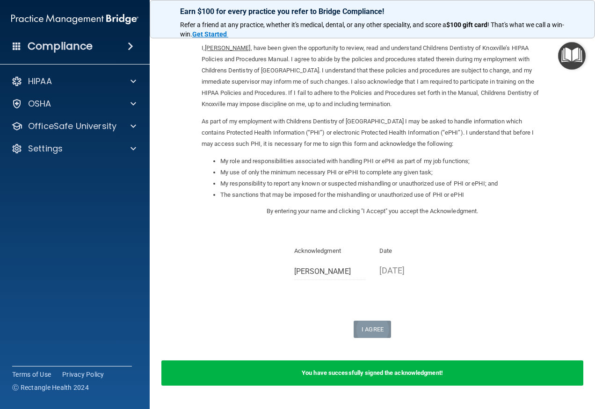
scroll to position [47, 0]
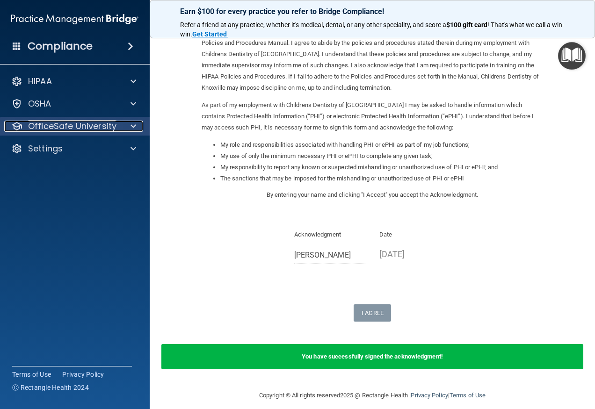
click at [111, 121] on p "OfficeSafe University" at bounding box center [72, 126] width 88 height 11
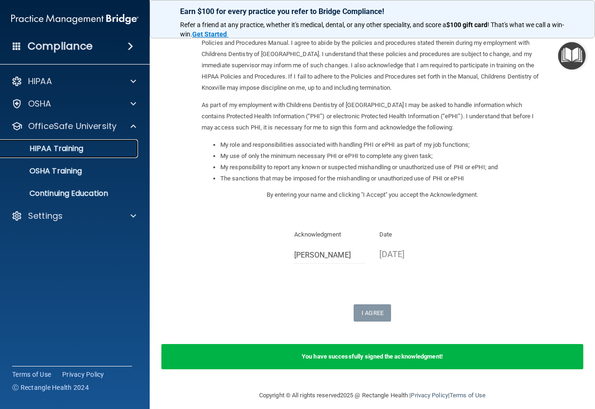
click at [94, 151] on div "HIPAA Training" at bounding box center [70, 148] width 128 height 9
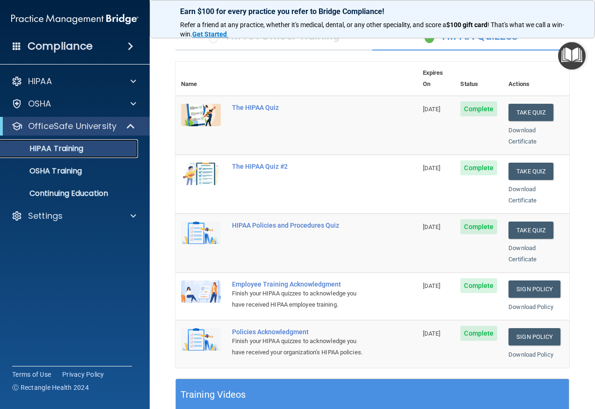
scroll to position [58, 0]
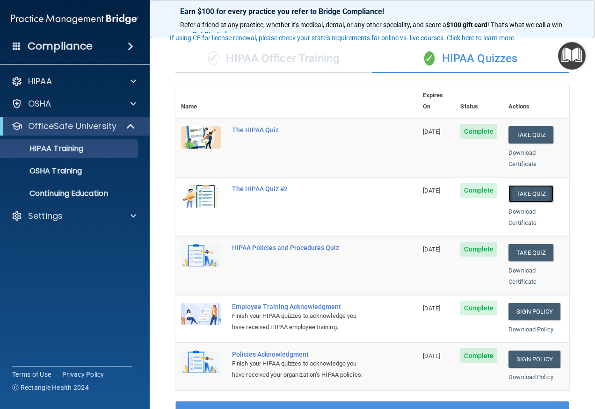
click at [526, 185] on button "Take Quiz" at bounding box center [530, 193] width 45 height 17
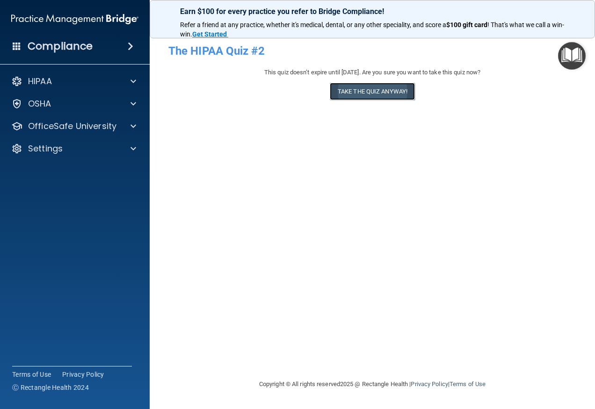
click at [384, 90] on button "Take the quiz anyway!" at bounding box center [372, 91] width 85 height 17
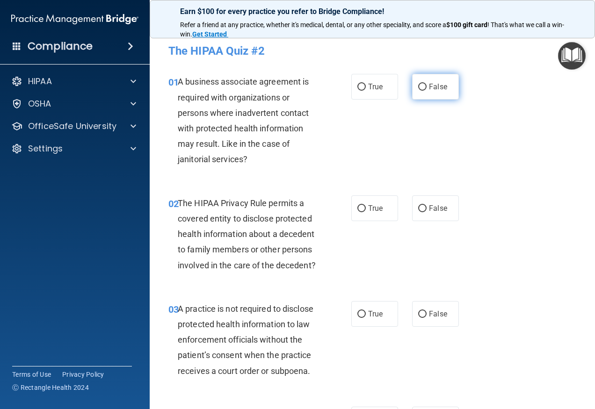
click at [433, 92] on label "False" at bounding box center [435, 87] width 47 height 26
click at [426, 91] on input "False" at bounding box center [422, 87] width 8 height 7
radio input "true"
click at [364, 212] on label "True" at bounding box center [374, 208] width 47 height 26
click at [364, 212] on input "True" at bounding box center [361, 208] width 8 height 7
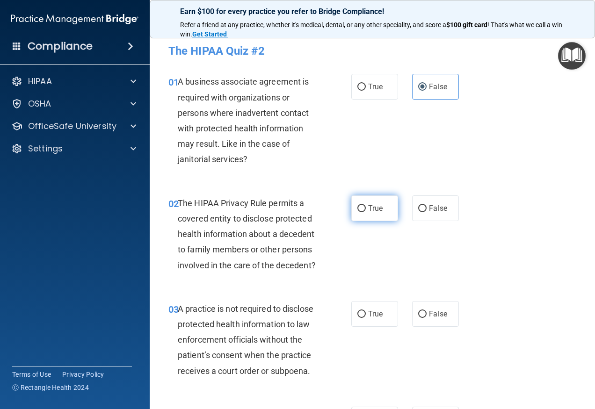
radio input "true"
click at [428, 327] on label "False" at bounding box center [435, 314] width 47 height 26
click at [426, 318] on input "False" at bounding box center [422, 314] width 8 height 7
radio input "true"
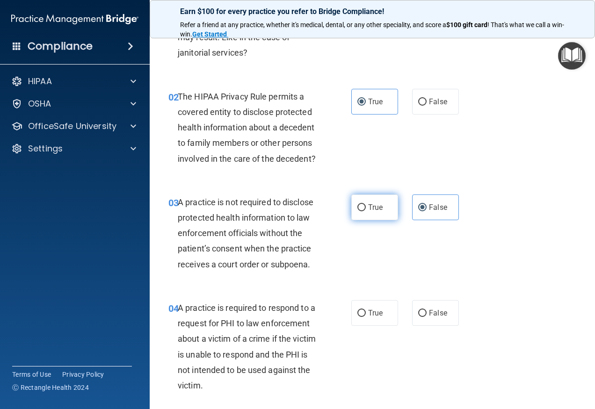
scroll to position [187, 0]
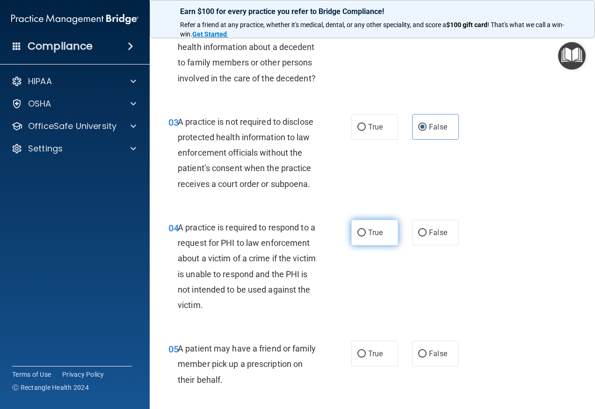
click at [373, 239] on label "True" at bounding box center [374, 233] width 47 height 26
click at [366, 237] on input "True" at bounding box center [361, 233] width 8 height 7
radio input "true"
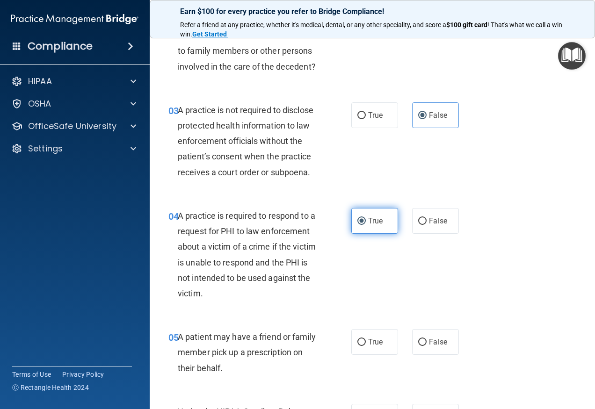
scroll to position [234, 0]
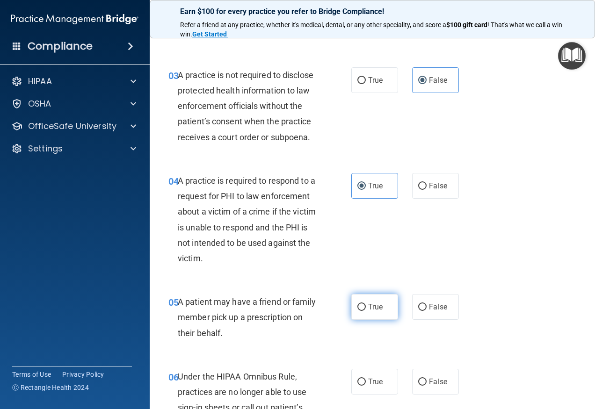
click at [369, 320] on label "True" at bounding box center [374, 307] width 47 height 26
click at [366, 311] on input "True" at bounding box center [361, 307] width 8 height 7
radio input "true"
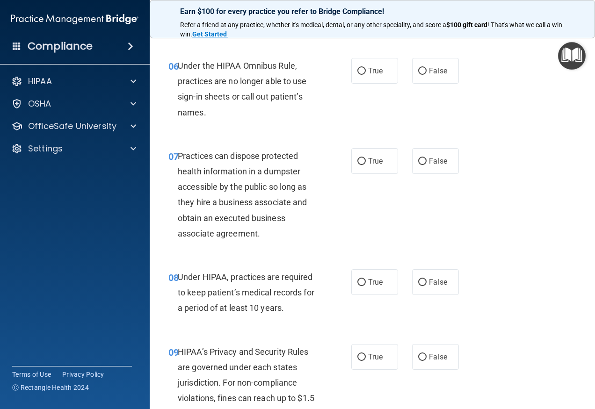
scroll to position [561, 0]
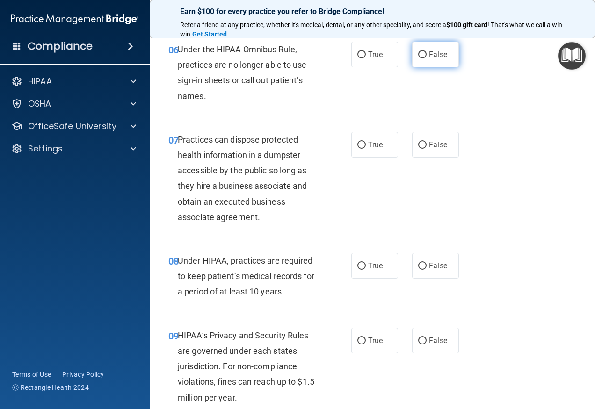
click at [429, 59] on span "False" at bounding box center [438, 54] width 18 height 9
click at [426, 58] on input "False" at bounding box center [422, 54] width 8 height 7
radio input "true"
click at [433, 149] on span "False" at bounding box center [438, 144] width 18 height 9
click at [426, 149] on input "False" at bounding box center [422, 145] width 8 height 7
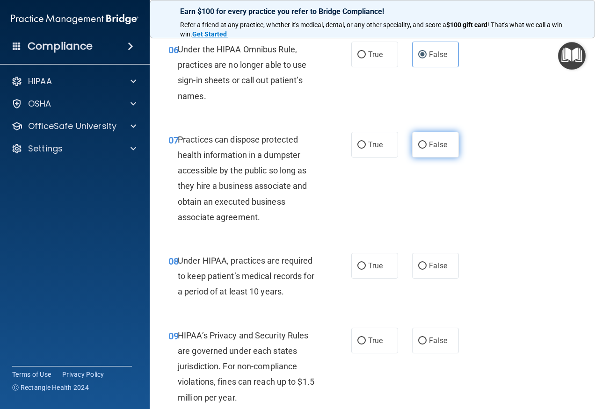
radio input "true"
click at [447, 274] on label "False" at bounding box center [435, 266] width 47 height 26
click at [426, 270] on input "False" at bounding box center [422, 266] width 8 height 7
radio input "true"
click at [418, 345] on input "False" at bounding box center [422, 341] width 8 height 7
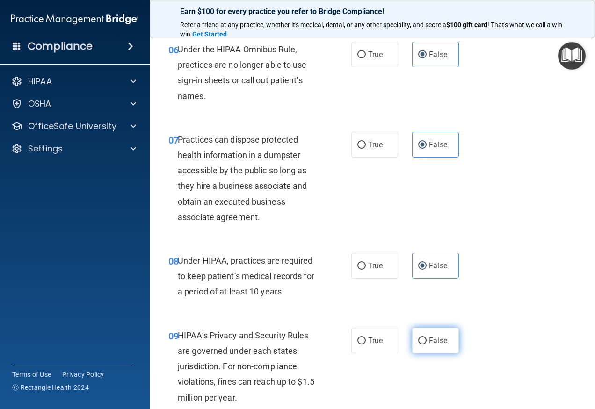
radio input "true"
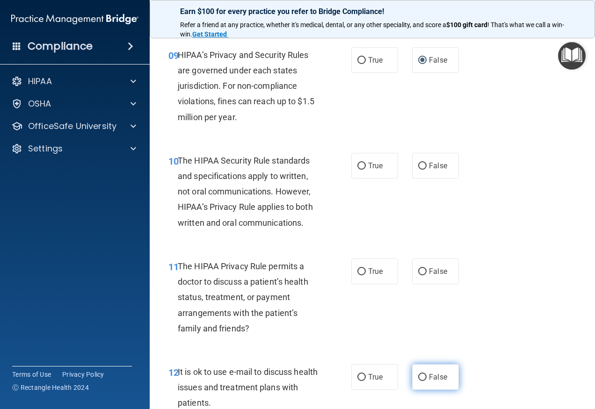
scroll to position [888, 0]
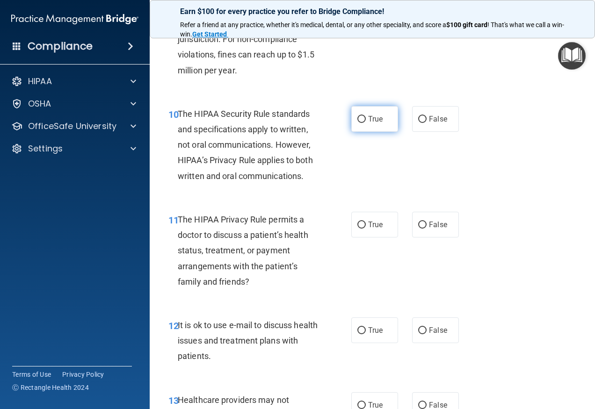
click at [361, 122] on div "10 The HIPAA Security Rule standards and specifications apply to written, not o…" at bounding box center [372, 147] width 422 height 106
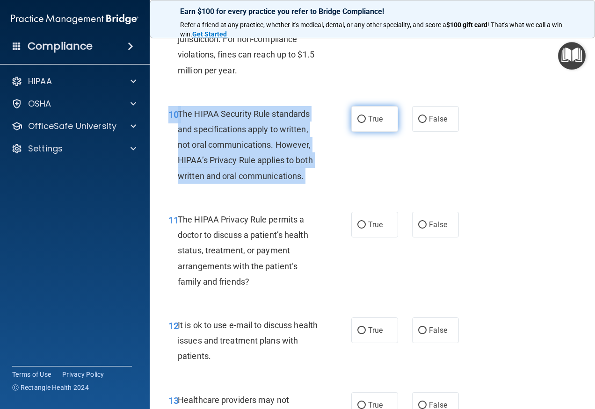
drag, startPoint x: 361, startPoint y: 122, endPoint x: 362, endPoint y: 129, distance: 7.1
click at [362, 129] on label "True" at bounding box center [374, 119] width 47 height 26
click at [362, 123] on input "True" at bounding box center [361, 119] width 8 height 7
radio input "true"
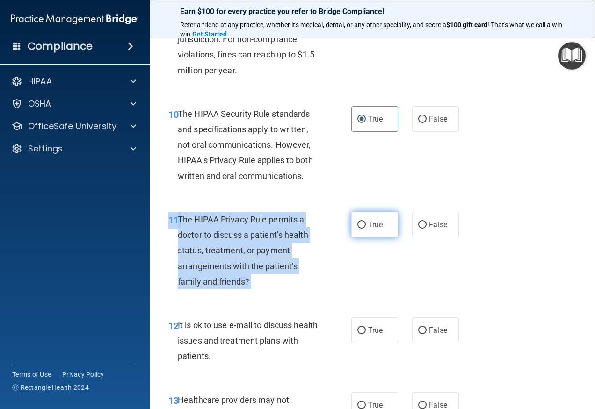
click at [361, 237] on div "11 The HIPAA Privacy Rule permits a doctor to discuss a patient’s health status…" at bounding box center [372, 253] width 422 height 106
click at [361, 229] on input "True" at bounding box center [361, 225] width 8 height 7
radio input "true"
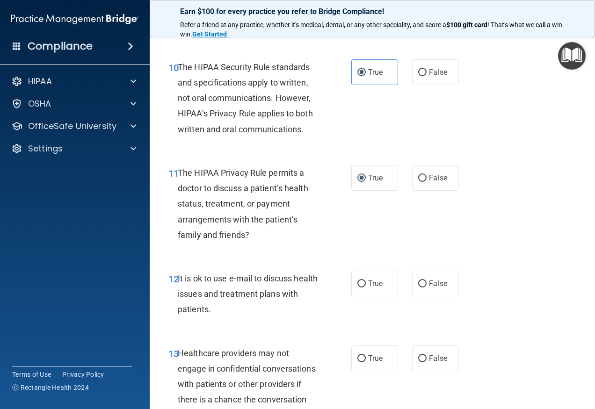
click at [368, 278] on div "12 It is ok to use e-mail to discuss health issues and treatment plans with pat…" at bounding box center [372, 296] width 422 height 75
click at [375, 296] on label "True" at bounding box center [374, 284] width 47 height 26
click at [366, 288] on input "True" at bounding box center [361, 284] width 8 height 7
radio input "true"
click at [427, 367] on label "False" at bounding box center [435, 358] width 47 height 26
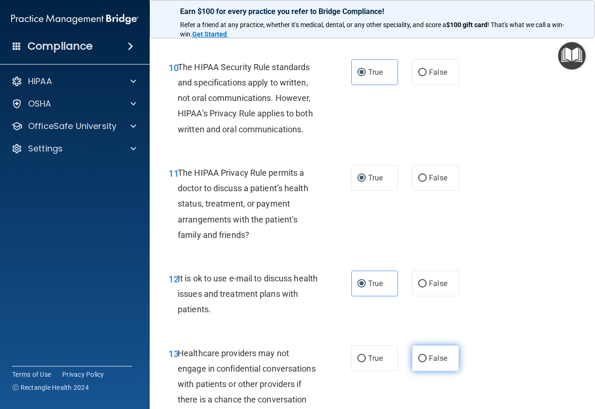
click at [426, 362] on input "False" at bounding box center [422, 358] width 8 height 7
radio input "true"
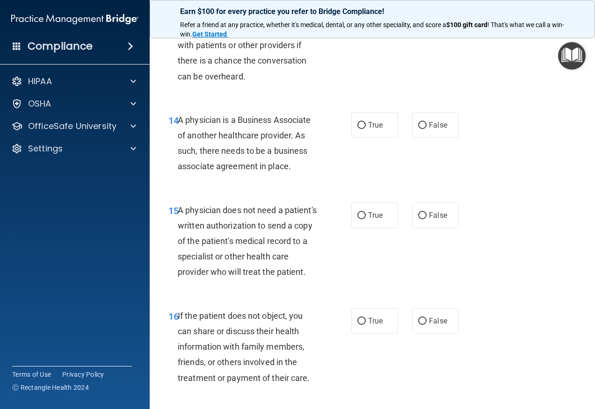
scroll to position [1309, 0]
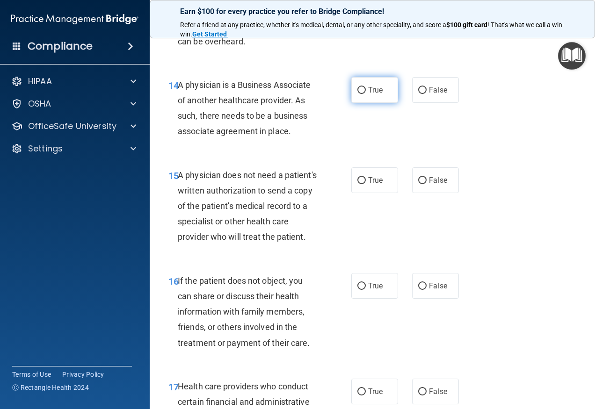
click at [360, 101] on label "True" at bounding box center [374, 90] width 47 height 26
click at [360, 94] on input "True" at bounding box center [361, 90] width 8 height 7
radio input "true"
click at [368, 185] on span "True" at bounding box center [375, 180] width 14 height 9
click at [366, 184] on input "True" at bounding box center [361, 180] width 8 height 7
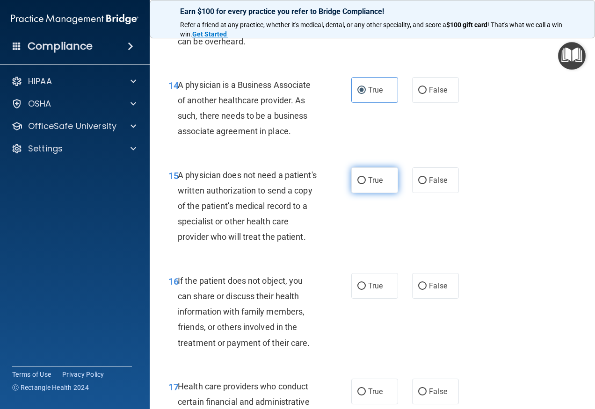
radio input "true"
click at [360, 290] on input "True" at bounding box center [361, 286] width 8 height 7
radio input "true"
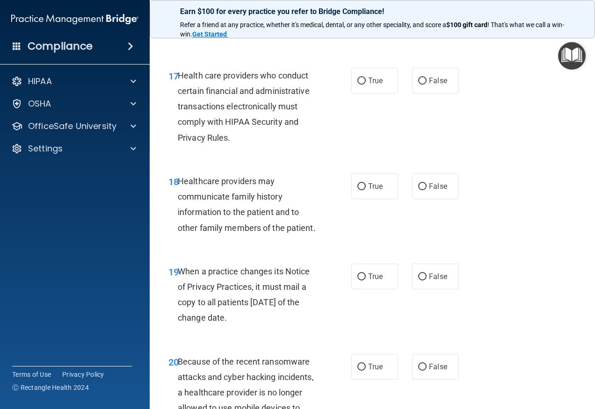
scroll to position [1636, 0]
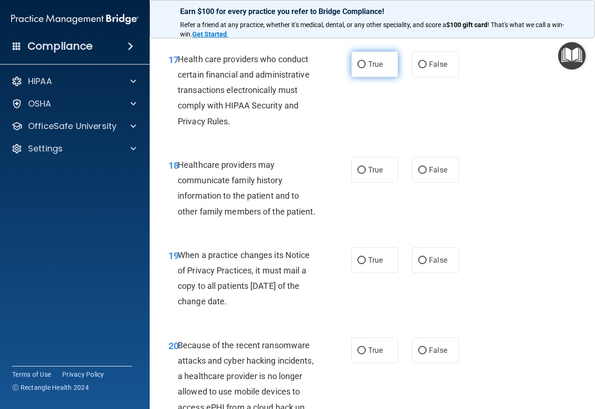
click at [360, 77] on label "True" at bounding box center [374, 64] width 47 height 26
click at [360, 68] on input "True" at bounding box center [361, 64] width 8 height 7
radio input "true"
drag, startPoint x: 435, startPoint y: 200, endPoint x: 418, endPoint y: 251, distance: 54.1
click at [435, 174] on span "False" at bounding box center [438, 169] width 18 height 9
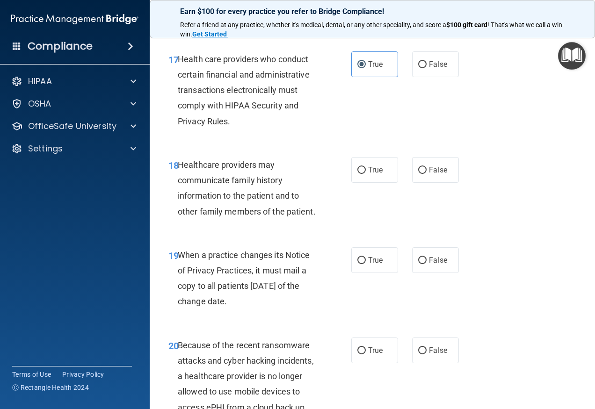
click at [426, 174] on input "False" at bounding box center [422, 170] width 8 height 7
radio input "true"
click at [430, 265] on span "False" at bounding box center [438, 260] width 18 height 9
click at [426, 264] on input "False" at bounding box center [422, 260] width 8 height 7
radio input "true"
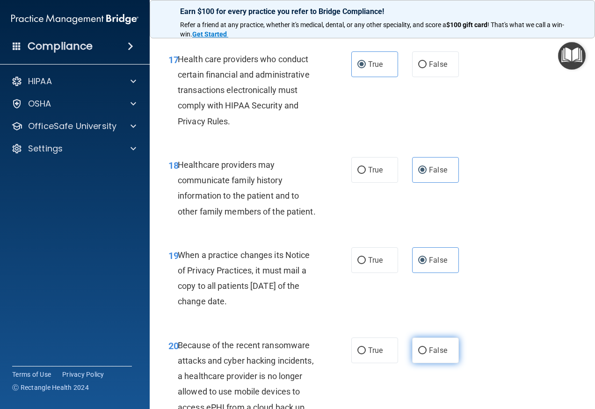
click at [427, 363] on label "False" at bounding box center [435, 351] width 47 height 26
click at [426, 354] on input "False" at bounding box center [422, 350] width 8 height 7
radio input "true"
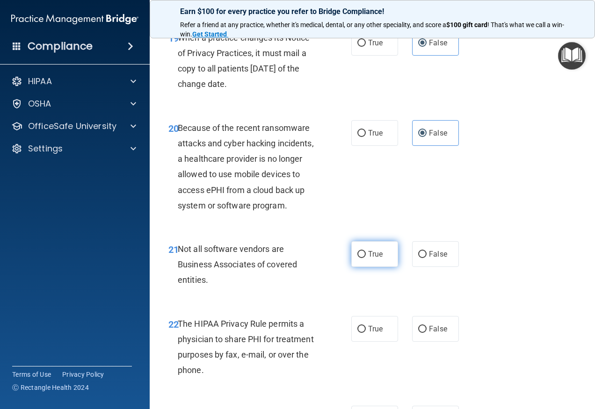
scroll to position [1870, 0]
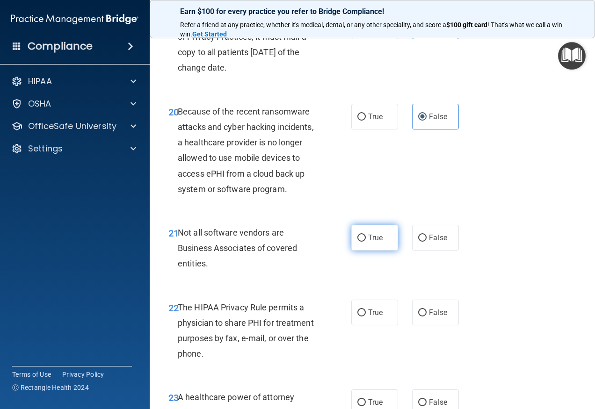
click at [361, 242] on input "True" at bounding box center [361, 238] width 8 height 7
radio input "true"
click at [374, 325] on label "True" at bounding box center [374, 313] width 47 height 26
click at [366, 317] on input "True" at bounding box center [361, 312] width 8 height 7
radio input "true"
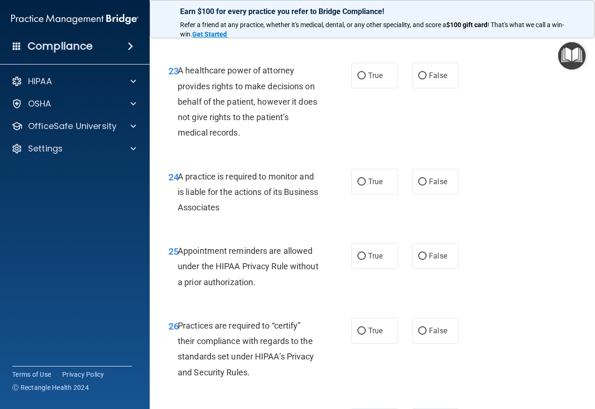
scroll to position [2197, 0]
click at [428, 88] on label "False" at bounding box center [435, 75] width 47 height 26
click at [426, 79] on input "False" at bounding box center [422, 75] width 8 height 7
radio input "true"
click at [442, 186] on span "False" at bounding box center [438, 181] width 18 height 9
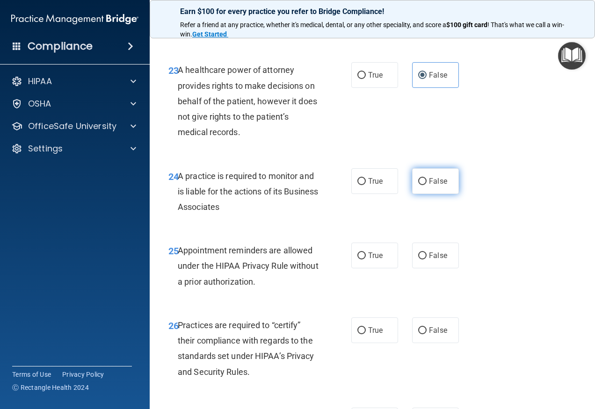
click at [426, 185] on input "False" at bounding box center [422, 181] width 8 height 7
radio input "true"
click at [384, 268] on label "True" at bounding box center [374, 256] width 47 height 26
click at [366, 259] on input "True" at bounding box center [361, 255] width 8 height 7
radio input "true"
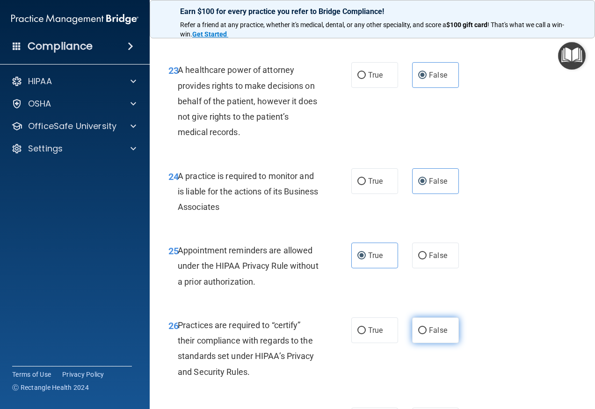
click at [429, 335] on span "False" at bounding box center [438, 330] width 18 height 9
click at [426, 334] on input "False" at bounding box center [422, 330] width 8 height 7
radio input "true"
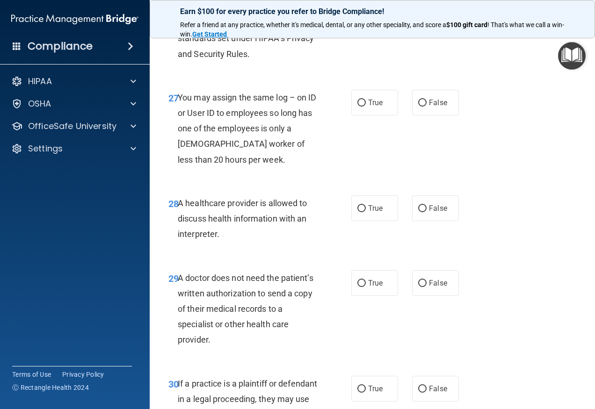
scroll to position [2525, 0]
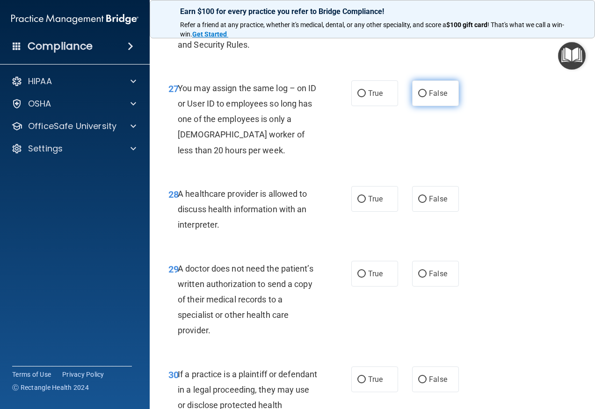
click at [421, 106] on label "False" at bounding box center [435, 93] width 47 height 26
click at [421, 97] on input "False" at bounding box center [422, 93] width 8 height 7
radio input "true"
click at [370, 212] on label "True" at bounding box center [374, 199] width 47 height 26
click at [366, 203] on input "True" at bounding box center [361, 199] width 8 height 7
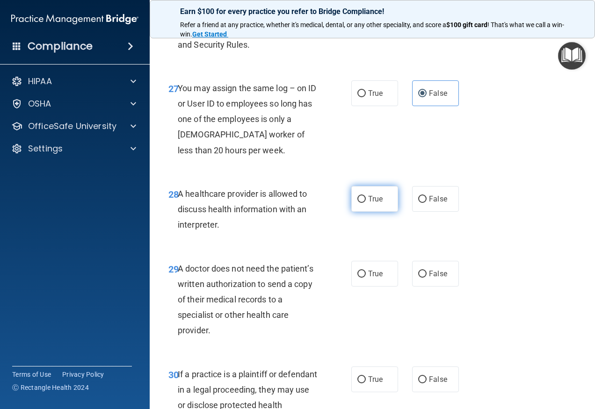
radio input "true"
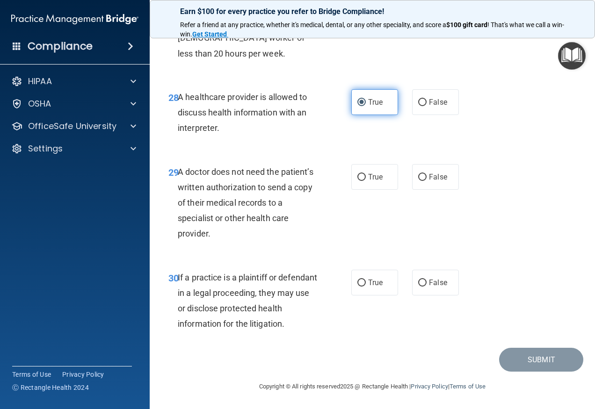
scroll to position [2652, 0]
click at [375, 178] on span "True" at bounding box center [375, 177] width 14 height 9
click at [366, 178] on input "True" at bounding box center [361, 177] width 8 height 7
radio input "true"
click at [357, 281] on input "True" at bounding box center [361, 283] width 8 height 7
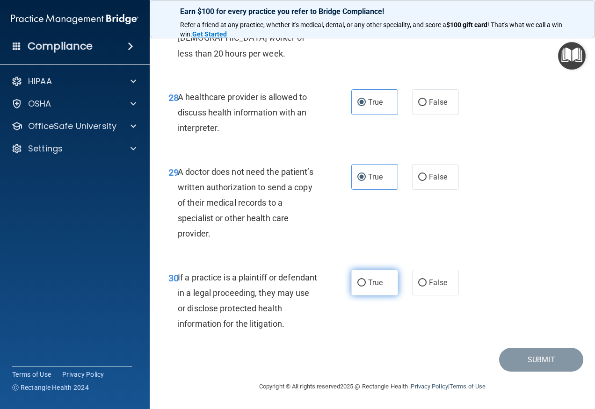
radio input "true"
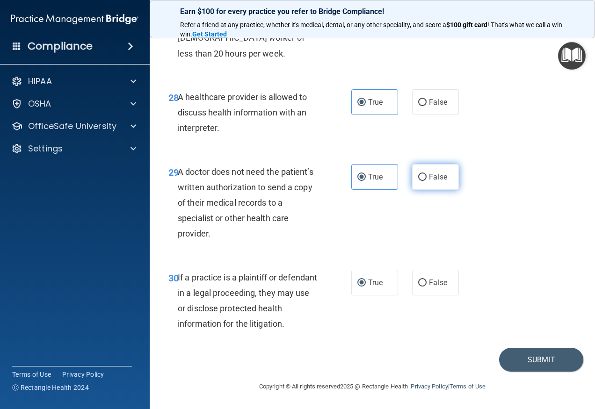
click at [421, 175] on input "False" at bounding box center [422, 177] width 8 height 7
radio input "true"
radio input "false"
click at [506, 357] on button "Submit" at bounding box center [541, 360] width 84 height 24
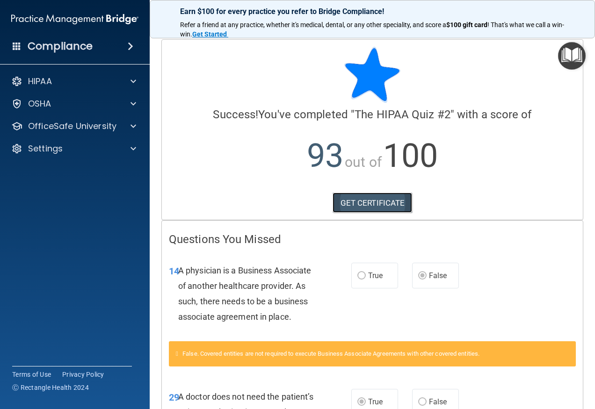
click at [361, 207] on link "GET CERTIFICATE" at bounding box center [372, 203] width 80 height 21
drag, startPoint x: 67, startPoint y: 124, endPoint x: 69, endPoint y: 133, distance: 9.1
click at [67, 124] on p "OfficeSafe University" at bounding box center [72, 126] width 88 height 11
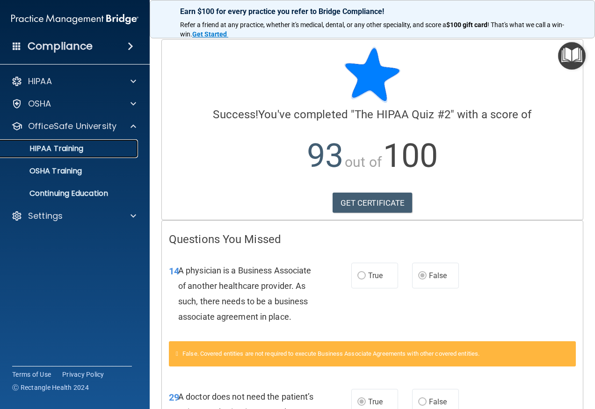
click at [84, 156] on link "HIPAA Training" at bounding box center [64, 148] width 147 height 19
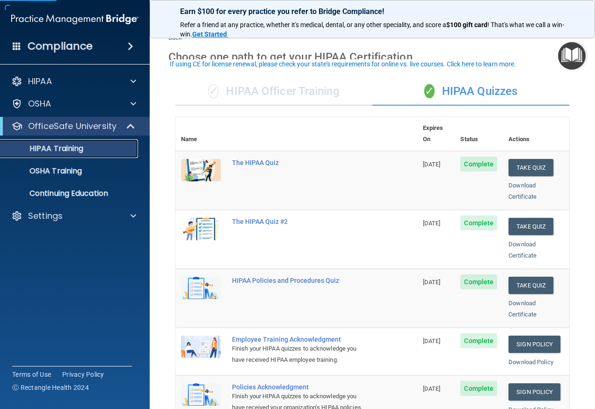
scroll to position [47, 0]
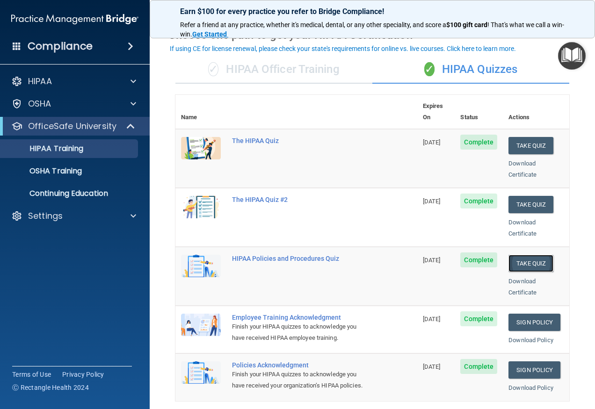
click at [527, 255] on button "Take Quiz" at bounding box center [530, 263] width 45 height 17
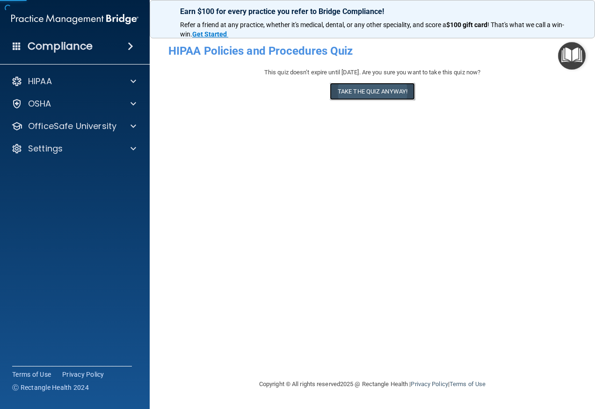
click at [374, 90] on button "Take the quiz anyway!" at bounding box center [372, 91] width 85 height 17
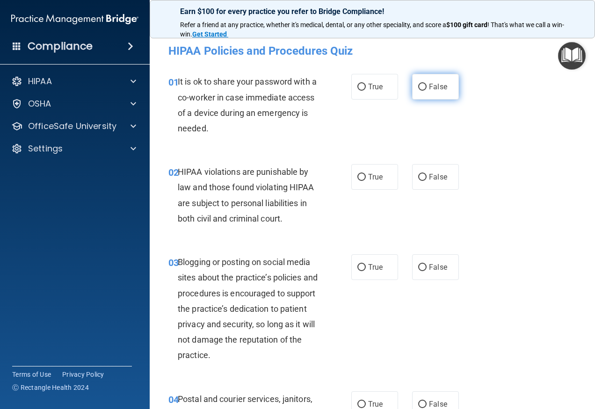
click at [412, 88] on label "False" at bounding box center [435, 87] width 47 height 26
click at [418, 88] on input "False" at bounding box center [422, 87] width 8 height 7
radio input "true"
click at [375, 180] on span "True" at bounding box center [375, 177] width 14 height 9
click at [366, 180] on input "True" at bounding box center [361, 177] width 8 height 7
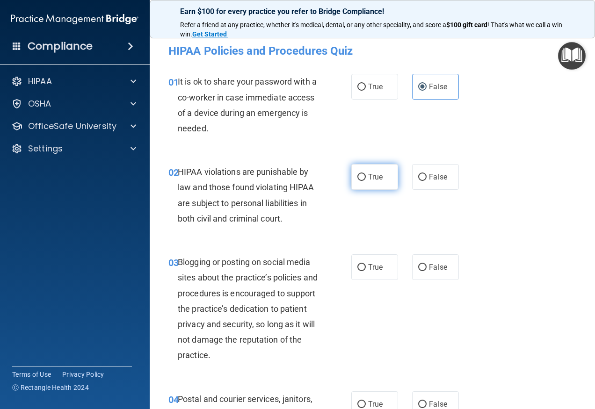
radio input "true"
click at [427, 274] on label "False" at bounding box center [435, 267] width 47 height 26
click at [426, 271] on input "False" at bounding box center [422, 267] width 8 height 7
radio input "true"
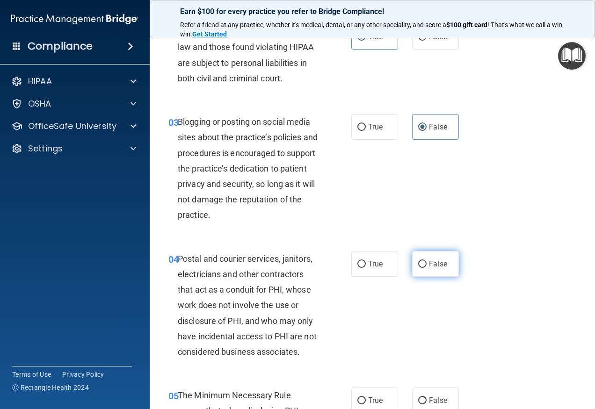
click at [413, 267] on label "False" at bounding box center [435, 264] width 47 height 26
click at [418, 267] on input "False" at bounding box center [422, 264] width 8 height 7
radio input "true"
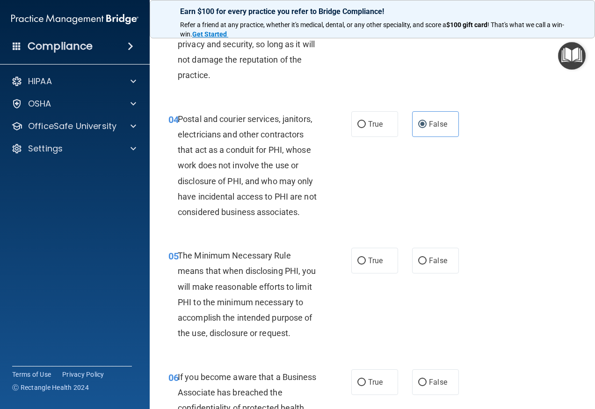
scroll to position [281, 0]
click at [357, 252] on label "True" at bounding box center [374, 260] width 47 height 26
click at [357, 257] on input "True" at bounding box center [361, 260] width 8 height 7
radio input "true"
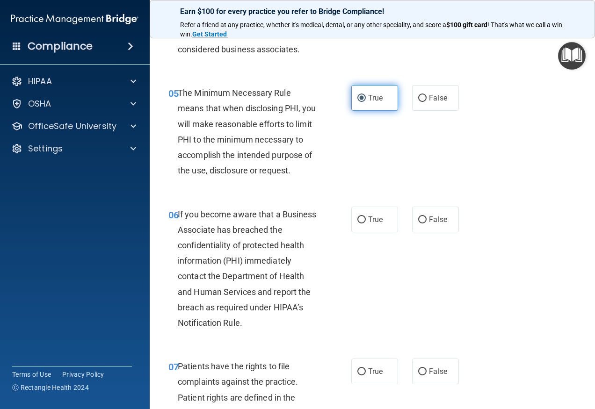
scroll to position [468, 0]
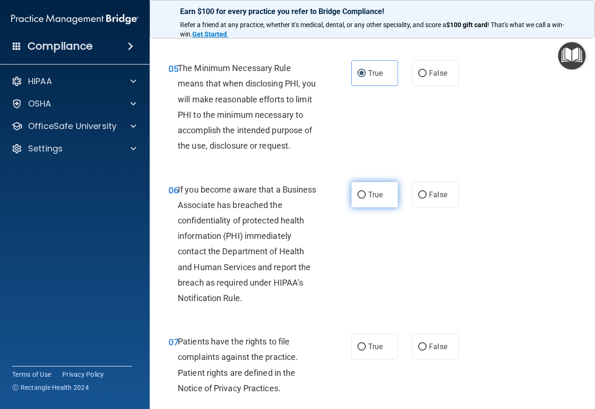
click at [354, 186] on label "True" at bounding box center [374, 195] width 47 height 26
click at [357, 192] on input "True" at bounding box center [361, 195] width 8 height 7
radio input "true"
click at [373, 360] on label "True" at bounding box center [374, 347] width 47 height 26
click at [366, 351] on input "True" at bounding box center [361, 347] width 8 height 7
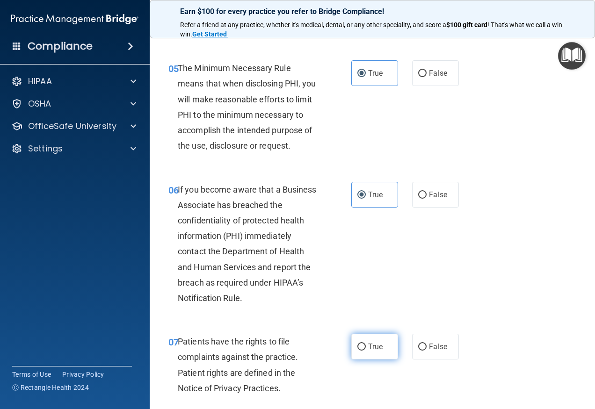
radio input "true"
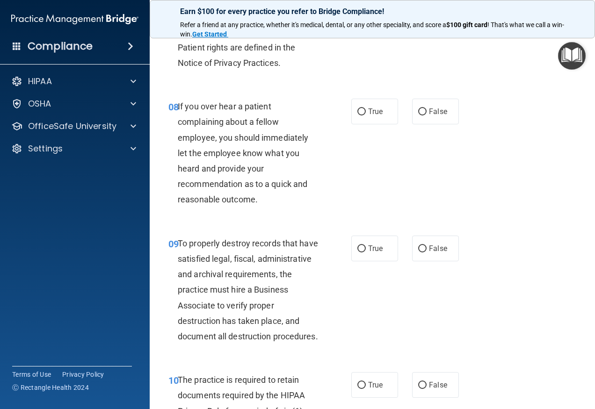
scroll to position [795, 0]
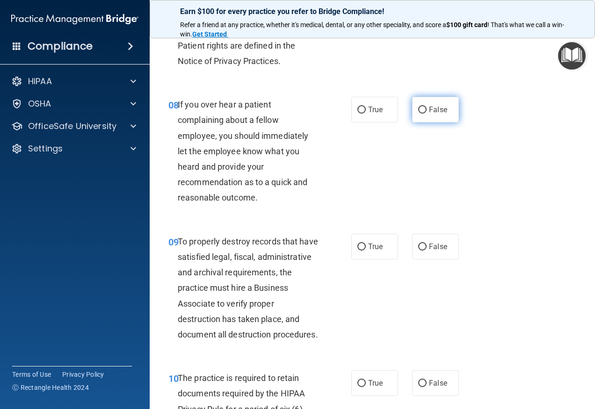
drag, startPoint x: 433, startPoint y: 125, endPoint x: 432, endPoint y: 130, distance: 5.2
click at [433, 114] on span "False" at bounding box center [438, 109] width 18 height 9
click at [426, 114] on input "False" at bounding box center [422, 110] width 8 height 7
radio input "true"
click at [429, 259] on label "False" at bounding box center [435, 247] width 47 height 26
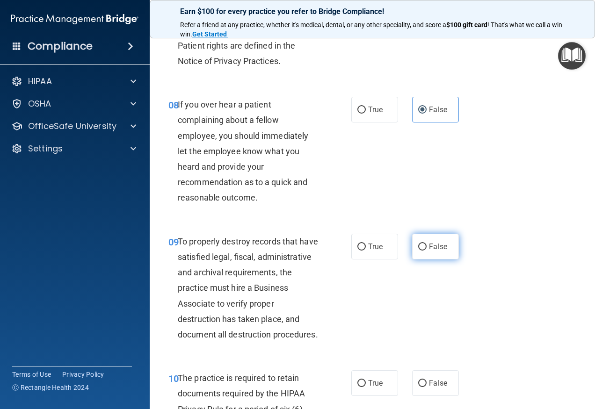
click at [426, 251] on input "False" at bounding box center [422, 247] width 8 height 7
radio input "true"
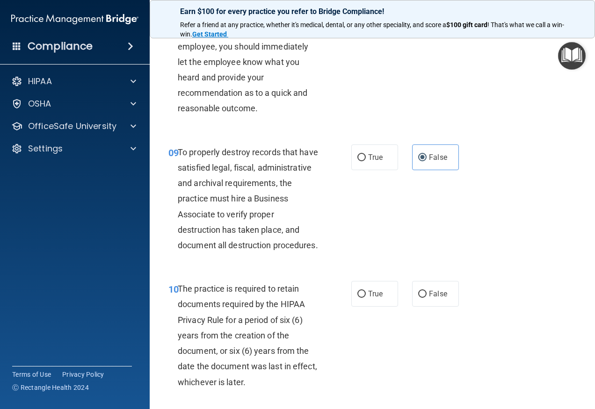
scroll to position [888, 0]
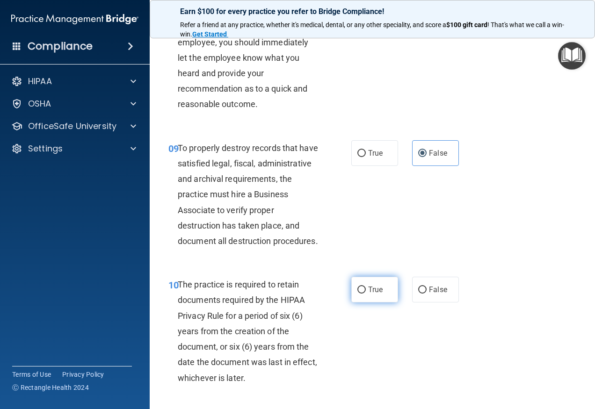
click at [374, 294] on span "True" at bounding box center [375, 289] width 14 height 9
click at [366, 294] on input "True" at bounding box center [361, 290] width 8 height 7
radio input "true"
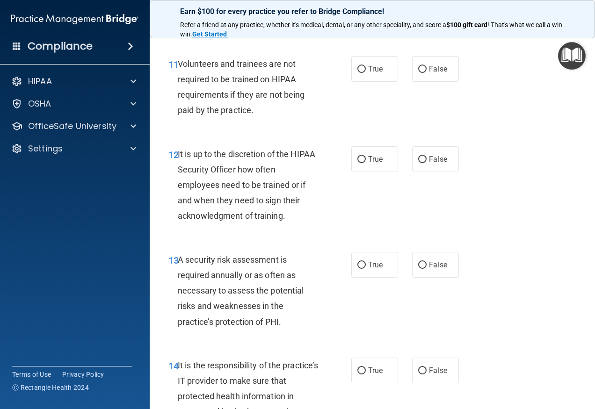
scroll to position [1262, 0]
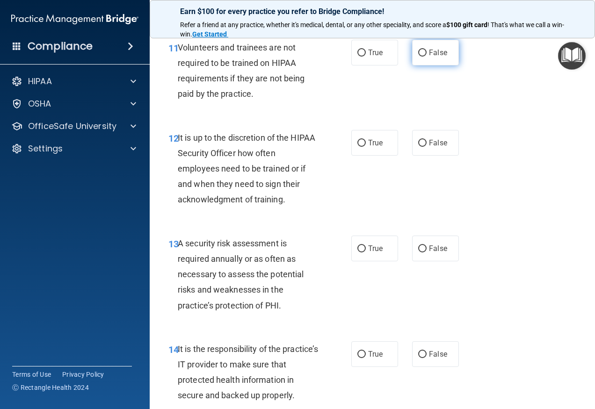
click at [423, 65] on label "False" at bounding box center [435, 53] width 47 height 26
click at [423, 57] on input "False" at bounding box center [422, 53] width 8 height 7
radio input "true"
click at [423, 156] on label "False" at bounding box center [435, 143] width 47 height 26
click at [423, 147] on input "False" at bounding box center [422, 143] width 8 height 7
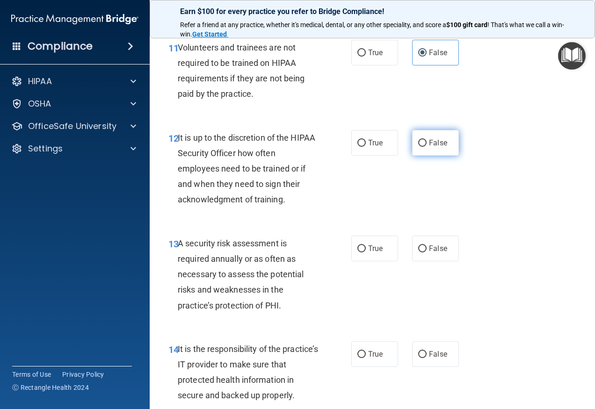
radio input "true"
click at [359, 252] on input "True" at bounding box center [361, 248] width 8 height 7
radio input "true"
click at [419, 367] on label "False" at bounding box center [435, 354] width 47 height 26
click at [419, 358] on input "False" at bounding box center [422, 354] width 8 height 7
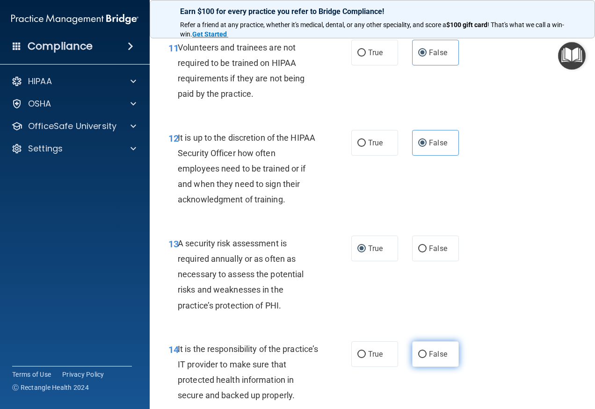
radio input "true"
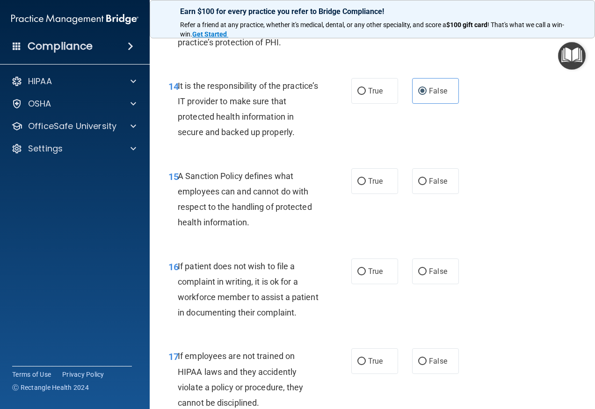
scroll to position [1543, 0]
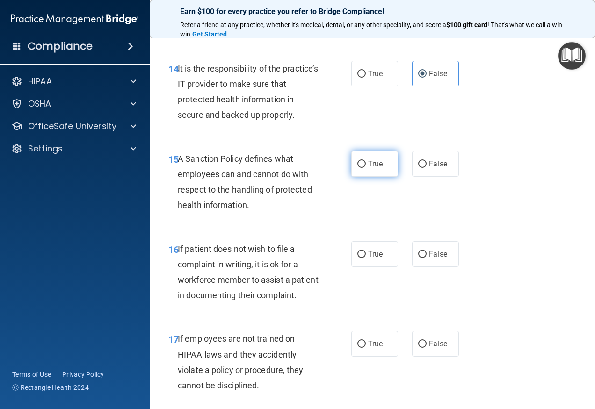
click at [361, 168] on input "True" at bounding box center [361, 164] width 8 height 7
radio input "true"
click at [372, 259] on span "True" at bounding box center [375, 254] width 14 height 9
click at [366, 258] on input "True" at bounding box center [361, 254] width 8 height 7
radio input "true"
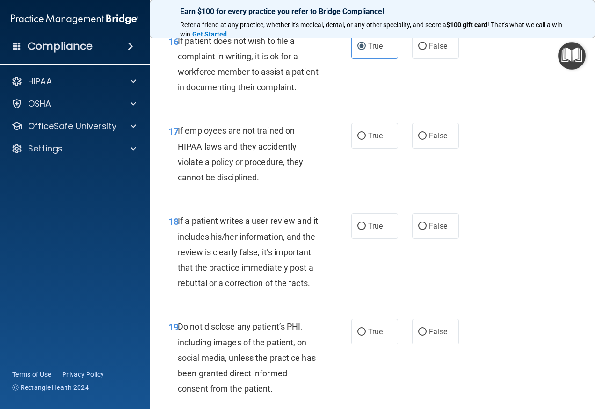
scroll to position [1777, 0]
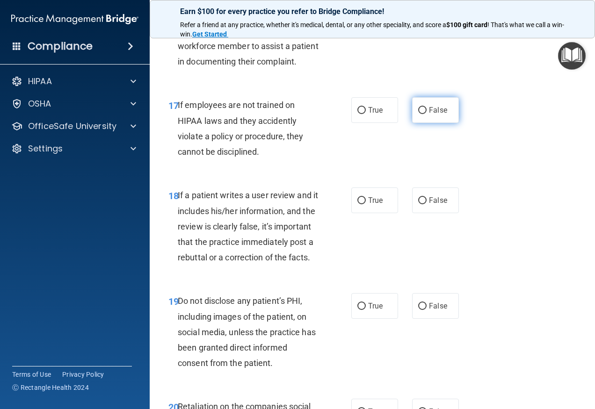
click at [424, 123] on label "False" at bounding box center [435, 110] width 47 height 26
click at [424, 114] on input "False" at bounding box center [422, 110] width 8 height 7
radio input "true"
click at [429, 205] on span "False" at bounding box center [438, 200] width 18 height 9
click at [425, 204] on input "False" at bounding box center [422, 200] width 8 height 7
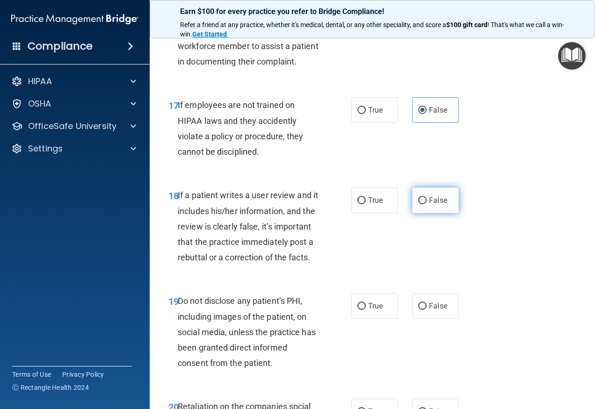
radio input "true"
click at [377, 319] on label "True" at bounding box center [374, 306] width 47 height 26
click at [366, 310] on input "True" at bounding box center [361, 306] width 8 height 7
radio input "true"
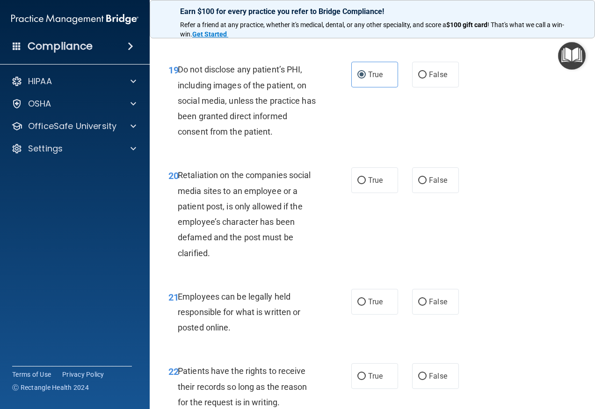
scroll to position [2010, 0]
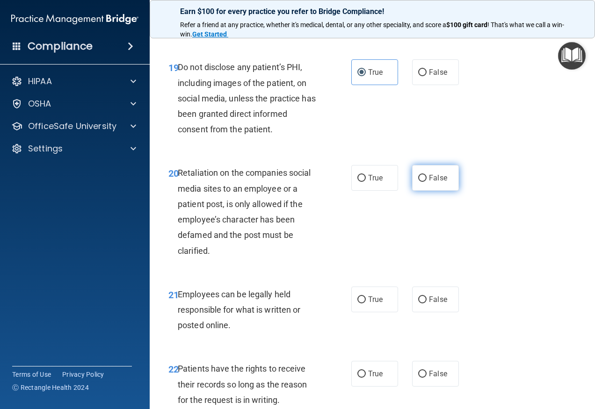
click at [424, 191] on label "False" at bounding box center [435, 178] width 47 height 26
click at [424, 182] on input "False" at bounding box center [422, 178] width 8 height 7
radio input "true"
click at [381, 312] on label "True" at bounding box center [374, 300] width 47 height 26
click at [366, 303] on input "True" at bounding box center [361, 299] width 8 height 7
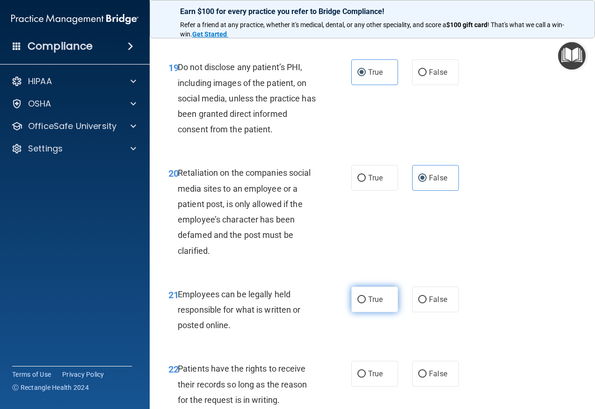
radio input "true"
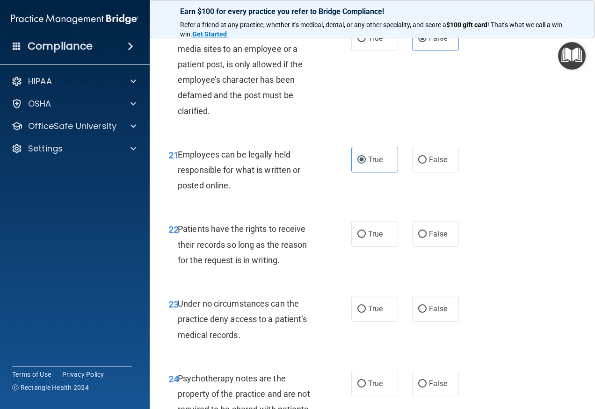
scroll to position [2151, 0]
click at [416, 246] on label "False" at bounding box center [435, 234] width 47 height 26
click at [418, 237] on input "False" at bounding box center [422, 233] width 8 height 7
radio input "true"
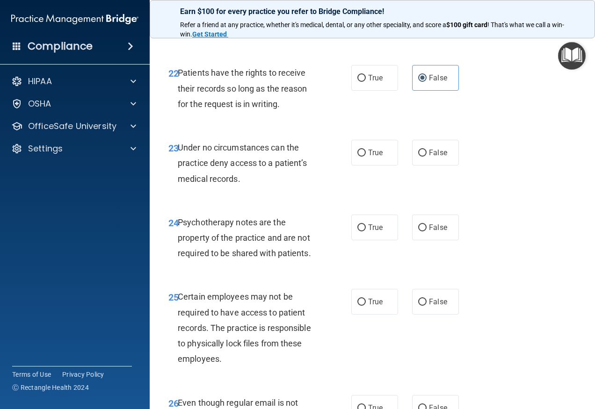
scroll to position [2338, 0]
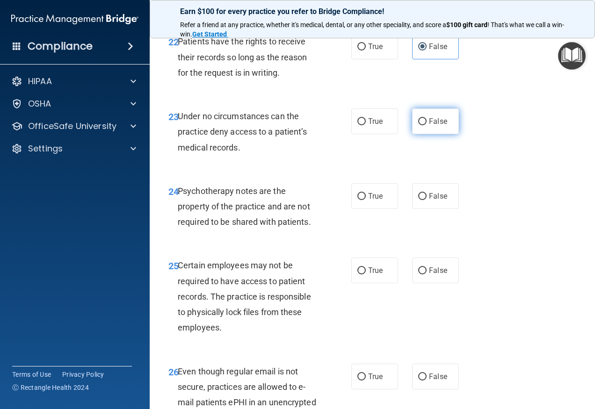
click at [431, 126] on span "False" at bounding box center [438, 121] width 18 height 9
click at [426, 125] on input "False" at bounding box center [422, 121] width 8 height 7
radio input "true"
click at [382, 209] on label "True" at bounding box center [374, 196] width 47 height 26
click at [366, 200] on input "True" at bounding box center [361, 196] width 8 height 7
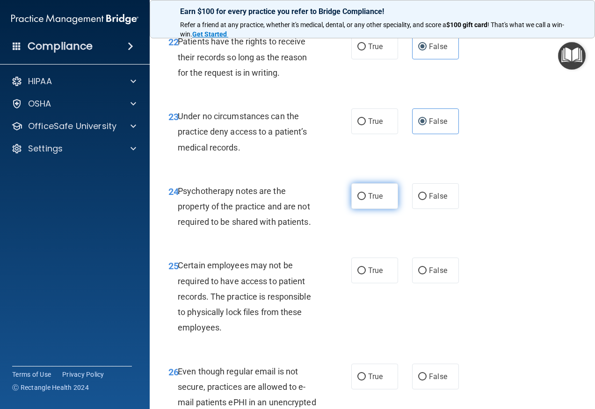
radio input "true"
click at [359, 274] on input "True" at bounding box center [361, 270] width 8 height 7
radio input "true"
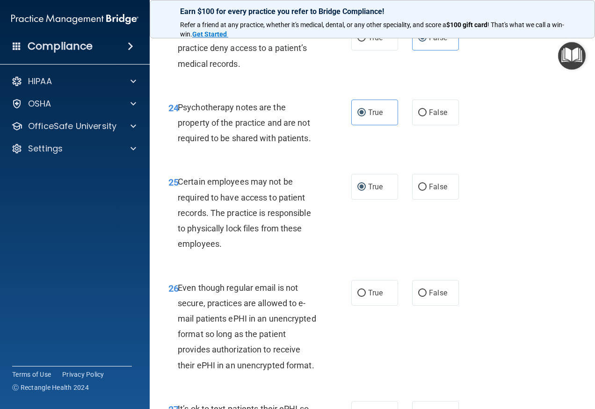
scroll to position [2478, 0]
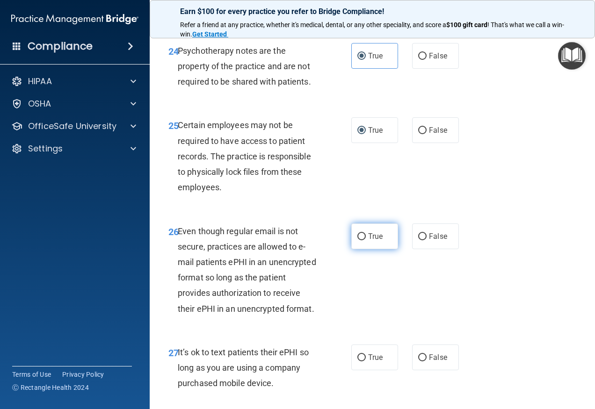
click at [373, 241] on span "True" at bounding box center [375, 236] width 14 height 9
click at [366, 240] on input "True" at bounding box center [361, 236] width 8 height 7
radio input "true"
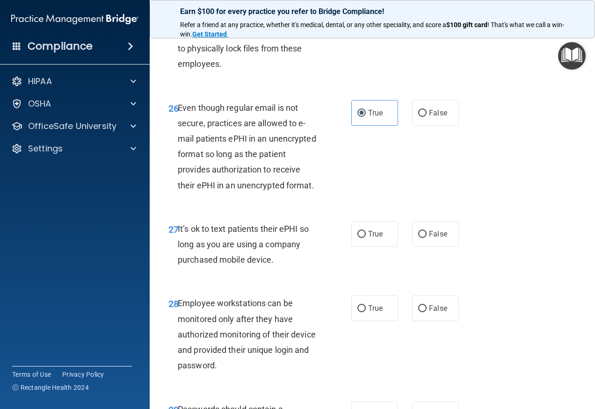
scroll to position [2665, 0]
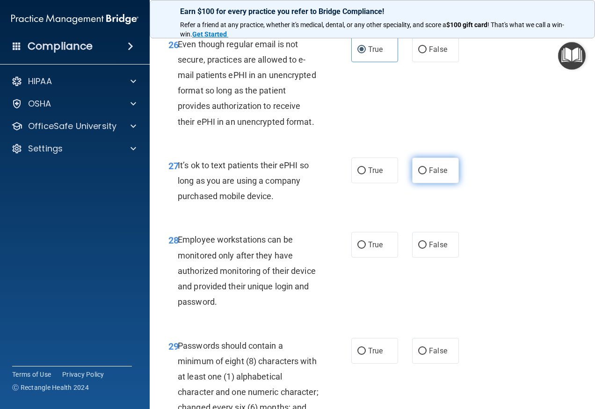
click at [430, 175] on span "False" at bounding box center [438, 170] width 18 height 9
click at [426, 174] on input "False" at bounding box center [422, 170] width 8 height 7
radio input "true"
click at [421, 258] on label "False" at bounding box center [435, 245] width 47 height 26
click at [421, 249] on input "False" at bounding box center [422, 245] width 8 height 7
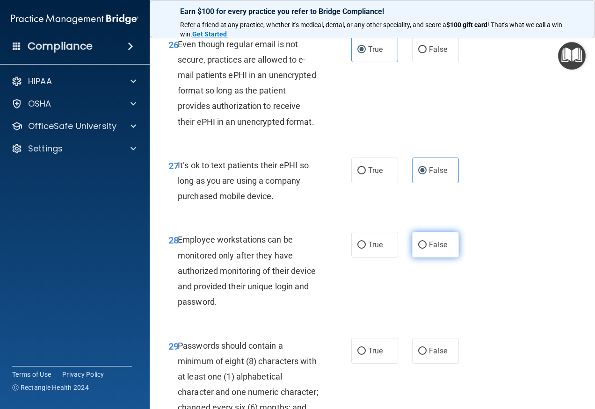
radio input "true"
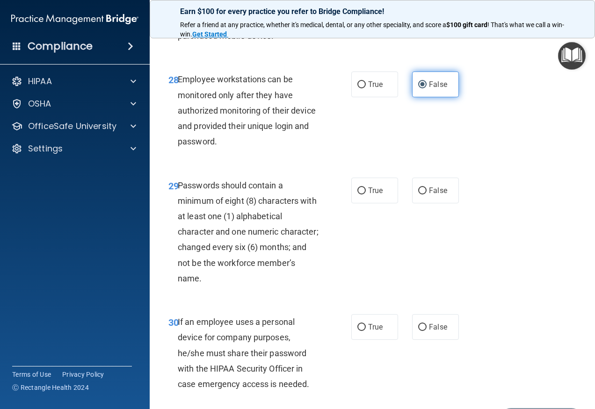
scroll to position [2852, 0]
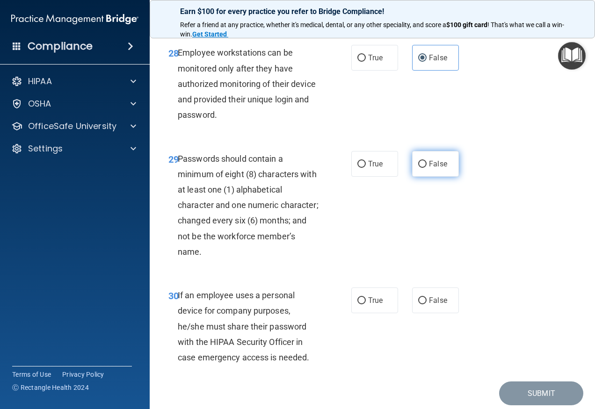
drag, startPoint x: 415, startPoint y: 244, endPoint x: 415, endPoint y: 254, distance: 9.8
click at [418, 168] on input "False" at bounding box center [422, 164] width 8 height 7
radio input "true"
drag, startPoint x: 425, startPoint y: 373, endPoint x: 426, endPoint y: 378, distance: 5.3
click at [426, 313] on label "False" at bounding box center [435, 301] width 47 height 26
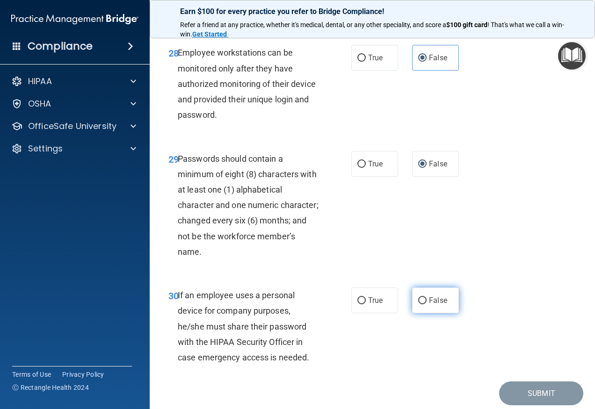
click at [426, 304] on input "False" at bounding box center [422, 300] width 8 height 7
radio input "true"
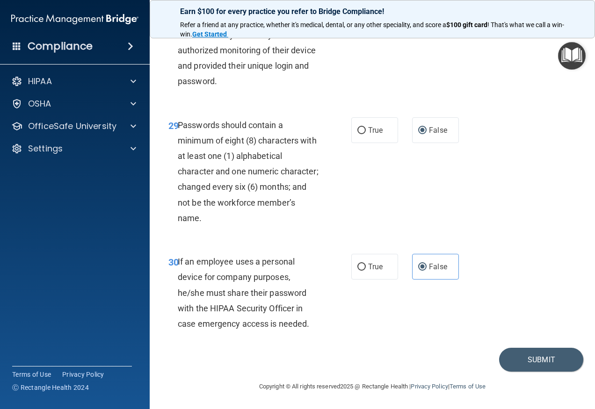
scroll to position [2963, 0]
click at [380, 275] on label "True" at bounding box center [374, 267] width 47 height 26
click at [366, 271] on input "True" at bounding box center [361, 267] width 8 height 7
radio input "true"
radio input "false"
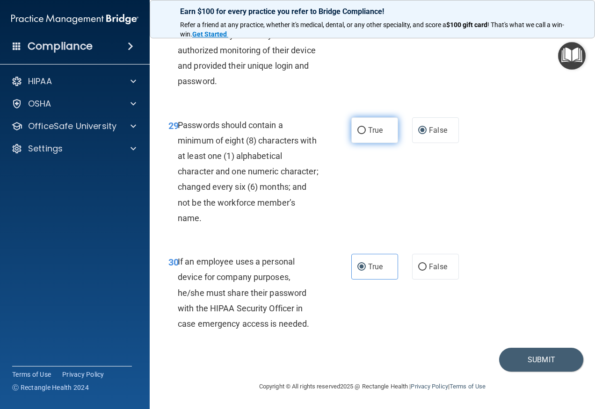
scroll to position [2870, 0]
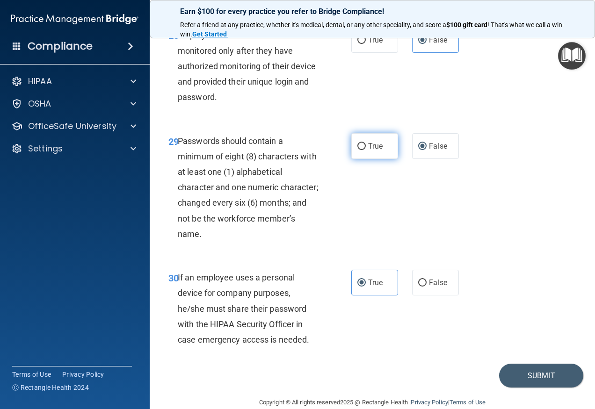
click at [369, 159] on label "True" at bounding box center [374, 146] width 47 height 26
click at [366, 150] on input "True" at bounding box center [361, 146] width 8 height 7
radio input "true"
radio input "false"
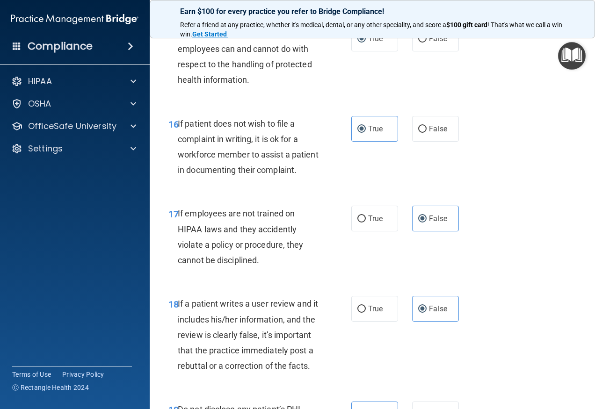
scroll to position [1607, 0]
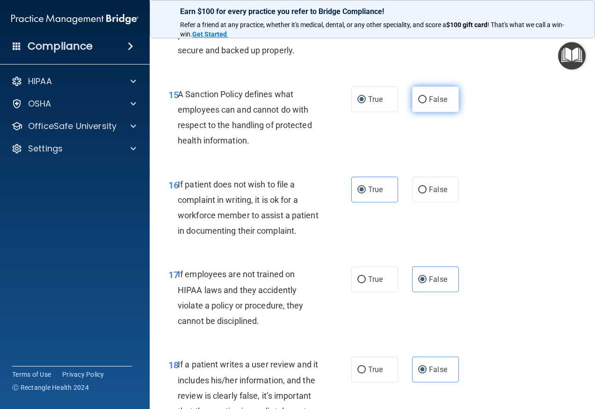
click at [450, 112] on label "False" at bounding box center [435, 99] width 47 height 26
click at [426, 103] on input "False" at bounding box center [422, 99] width 8 height 7
radio input "true"
radio input "false"
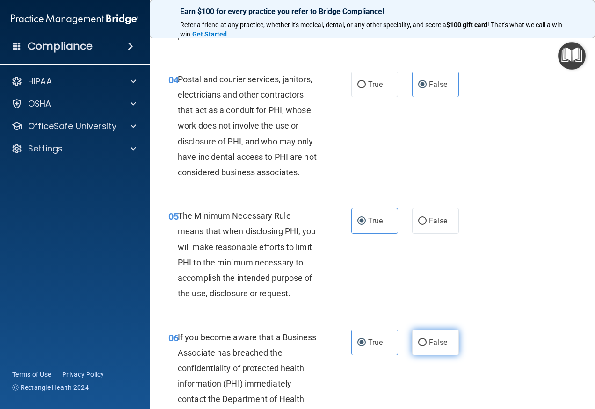
scroll to position [298, 0]
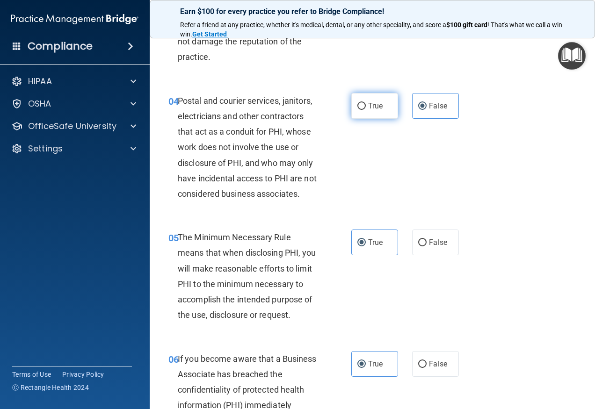
click at [376, 100] on label "True" at bounding box center [374, 106] width 47 height 26
click at [366, 103] on input "True" at bounding box center [361, 106] width 8 height 7
radio input "true"
radio input "false"
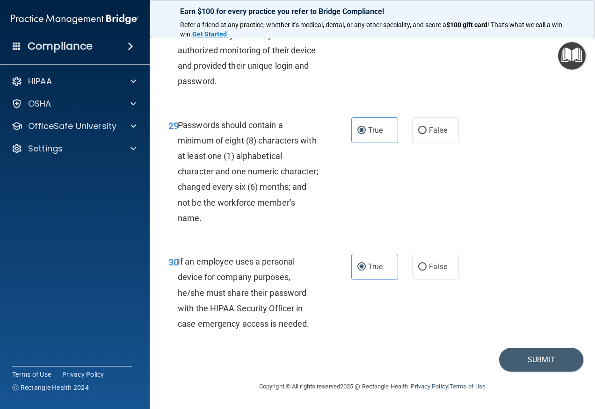
scroll to position [2963, 0]
click at [519, 366] on button "Submit" at bounding box center [541, 360] width 84 height 24
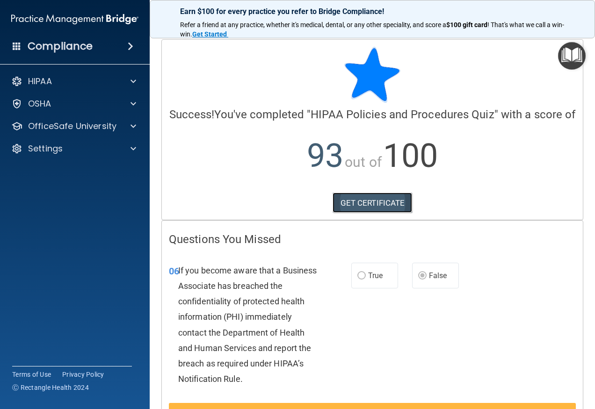
click at [372, 213] on link "GET CERTIFICATE" at bounding box center [372, 203] width 80 height 21
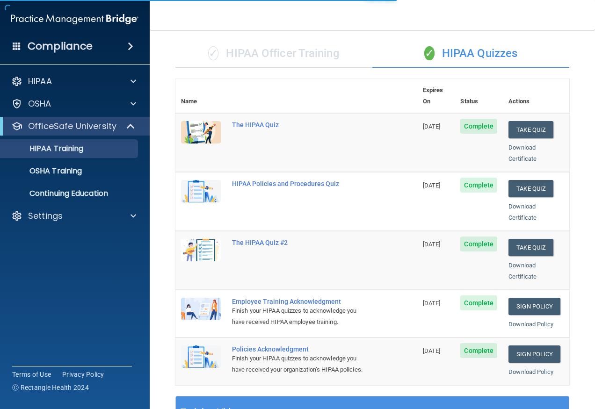
scroll to position [140, 0]
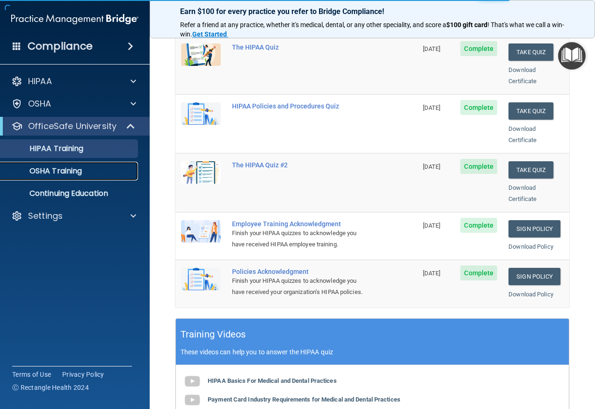
click at [71, 170] on p "OSHA Training" at bounding box center [44, 170] width 76 height 9
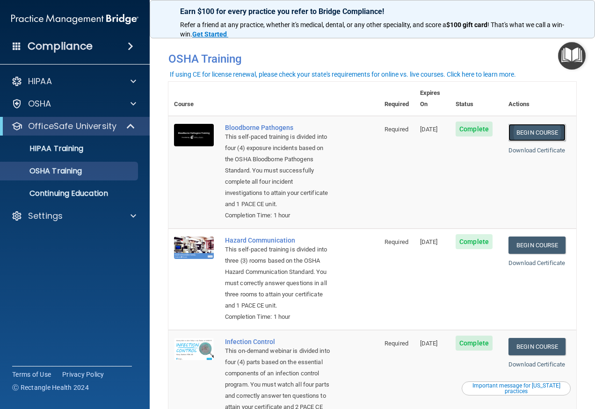
click at [516, 127] on link "Begin Course" at bounding box center [536, 132] width 57 height 17
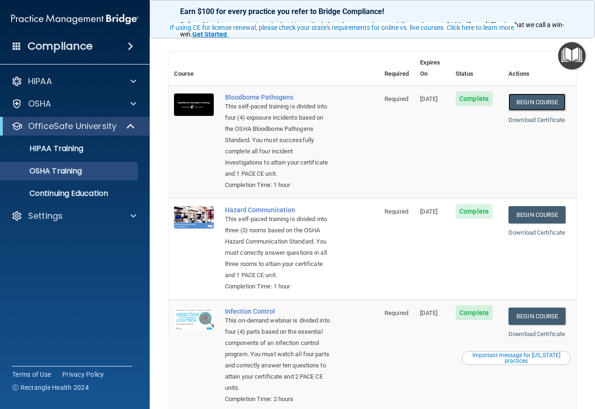
scroll to position [47, 0]
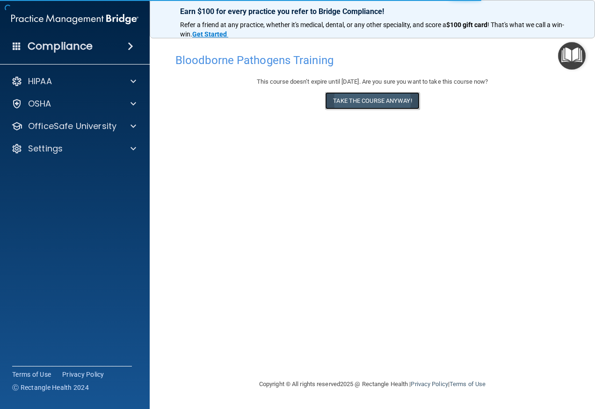
click at [367, 95] on button "Take the course anyway!" at bounding box center [372, 100] width 94 height 17
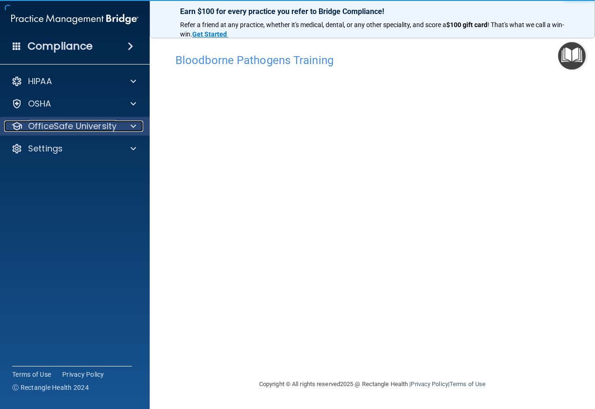
click at [67, 128] on p "OfficeSafe University" at bounding box center [72, 126] width 88 height 11
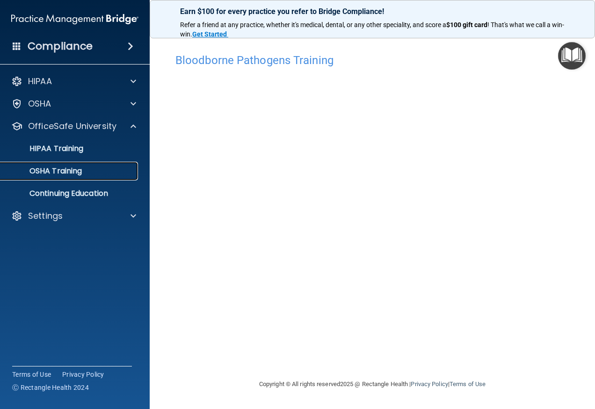
click at [58, 166] on p "OSHA Training" at bounding box center [44, 170] width 76 height 9
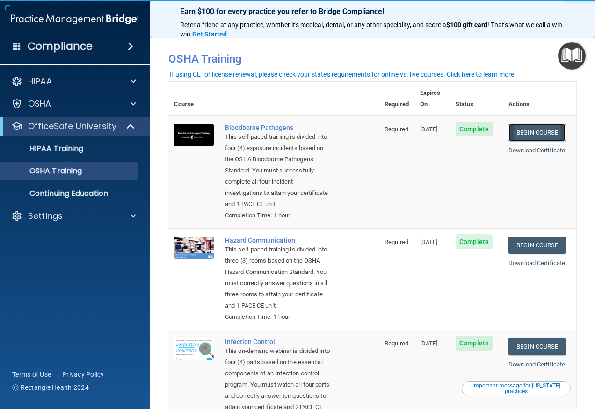
click at [533, 124] on link "Begin Course" at bounding box center [536, 132] width 57 height 17
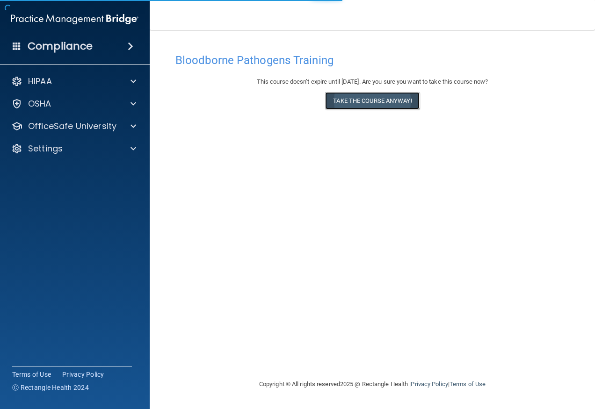
click at [412, 94] on button "Take the course anyway!" at bounding box center [372, 100] width 94 height 17
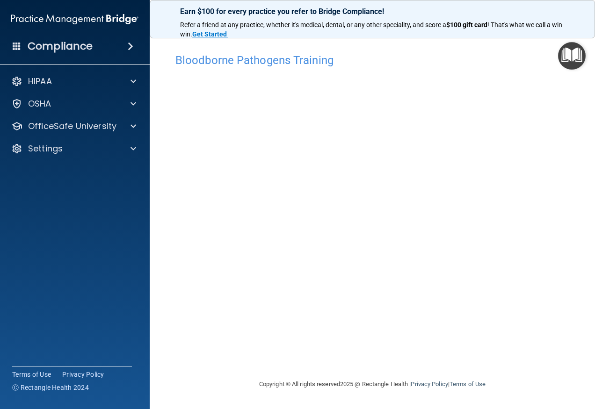
click at [136, 137] on div "HIPAA Documents and Policies Report an Incident Business Associates Emergency P…" at bounding box center [75, 116] width 150 height 97
click at [137, 135] on div "OfficeSafe University" at bounding box center [75, 126] width 150 height 19
click at [109, 127] on p "OfficeSafe University" at bounding box center [72, 126] width 88 height 11
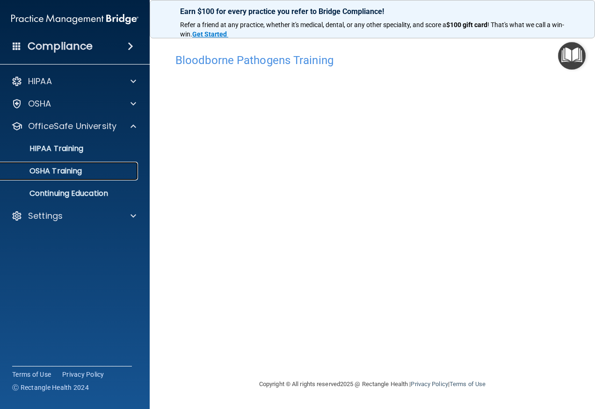
click at [54, 170] on p "OSHA Training" at bounding box center [44, 170] width 76 height 9
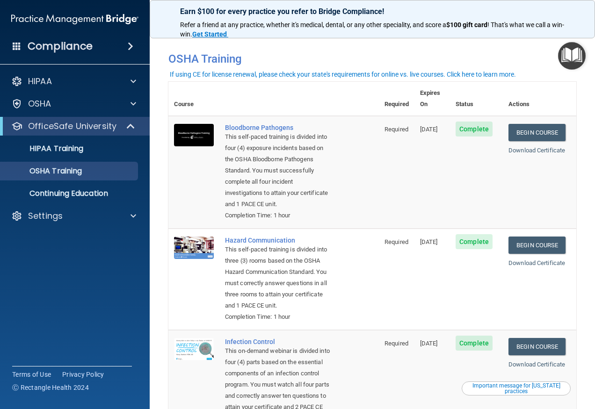
click at [532, 146] on td "Begin Course Download Certificate" at bounding box center [539, 172] width 73 height 113
click at [532, 145] on div "Download Certificate" at bounding box center [539, 150] width 62 height 11
click at [533, 147] on link "Download Certificate" at bounding box center [536, 150] width 57 height 7
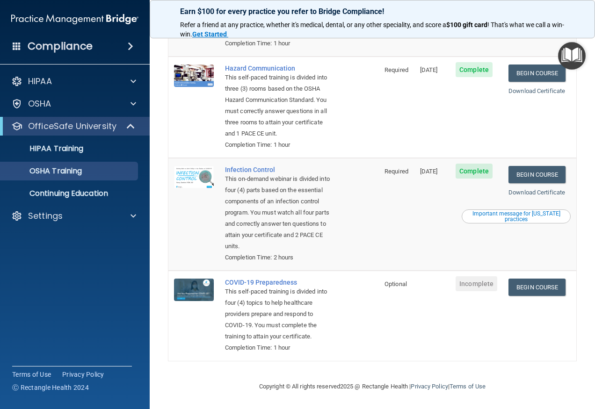
scroll to position [47, 0]
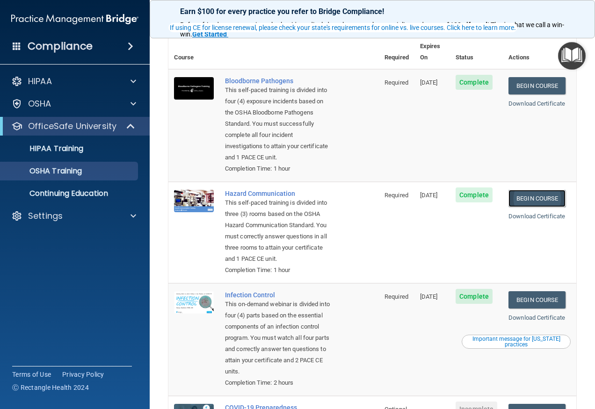
click at [538, 201] on link "Begin Course" at bounding box center [536, 198] width 57 height 17
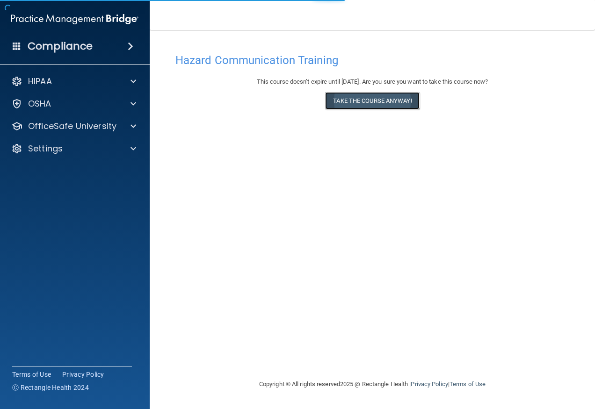
click at [373, 101] on button "Take the course anyway!" at bounding box center [372, 100] width 94 height 17
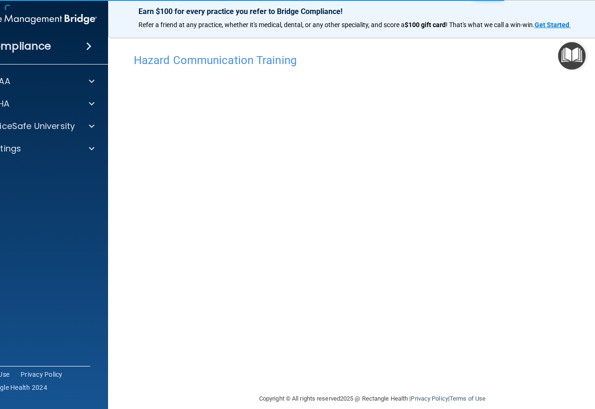
scroll to position [12, 0]
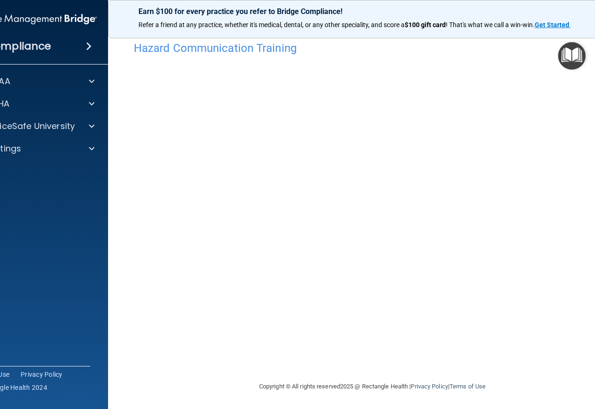
click at [117, 163] on main "Hazard Communication Training This course doesn’t expire until [DATE]. Are you …" at bounding box center [372, 219] width 528 height 379
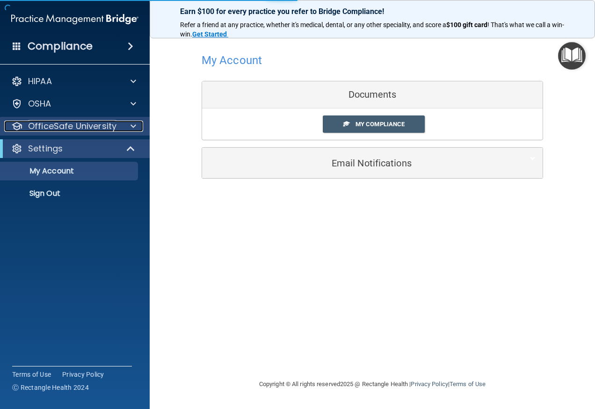
click at [74, 126] on p "OfficeSafe University" at bounding box center [72, 126] width 88 height 11
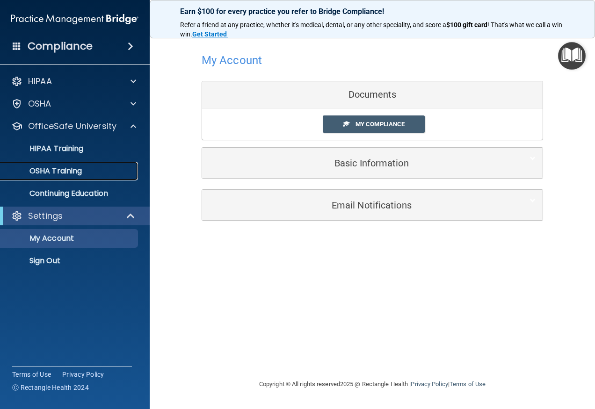
click at [73, 173] on p "OSHA Training" at bounding box center [44, 170] width 76 height 9
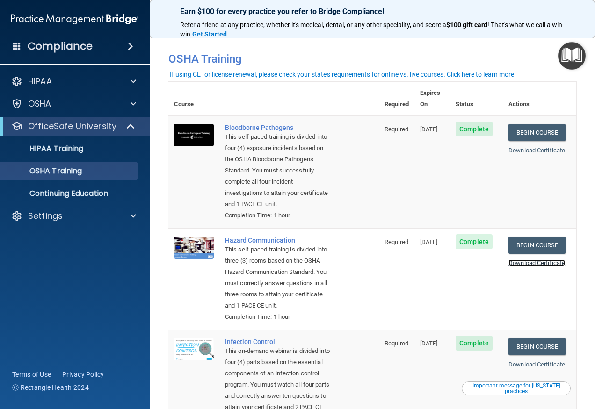
click at [519, 265] on link "Download Certificate" at bounding box center [536, 262] width 57 height 7
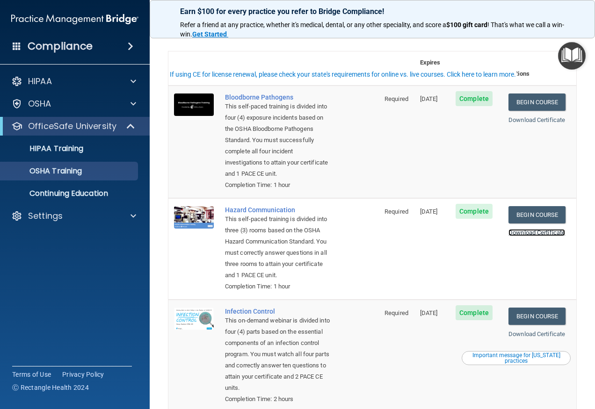
scroll to position [47, 0]
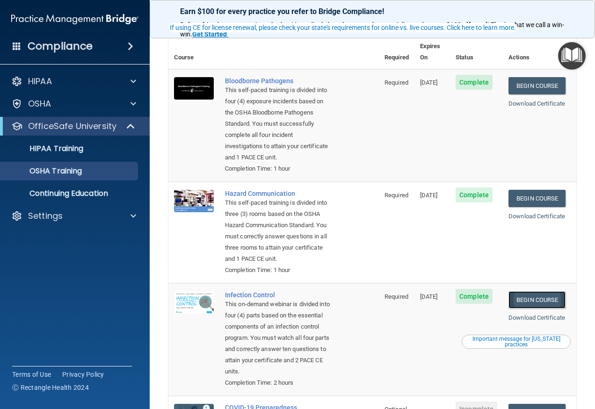
click at [518, 309] on link "Begin Course" at bounding box center [536, 299] width 57 height 17
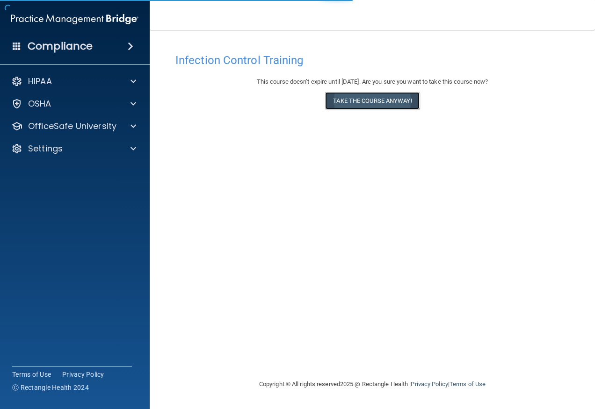
click at [360, 104] on button "Take the course anyway!" at bounding box center [372, 100] width 94 height 17
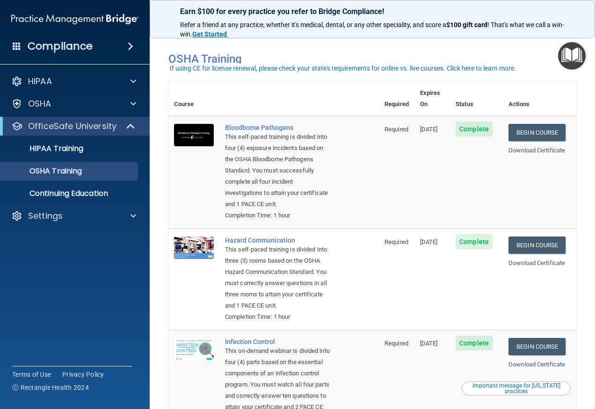
scroll to position [47, 0]
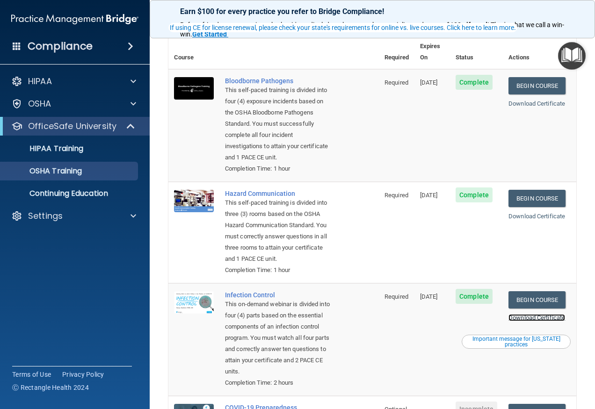
click at [535, 321] on link "Download Certificate" at bounding box center [536, 317] width 57 height 7
